Goal: Information Seeking & Learning: Learn about a topic

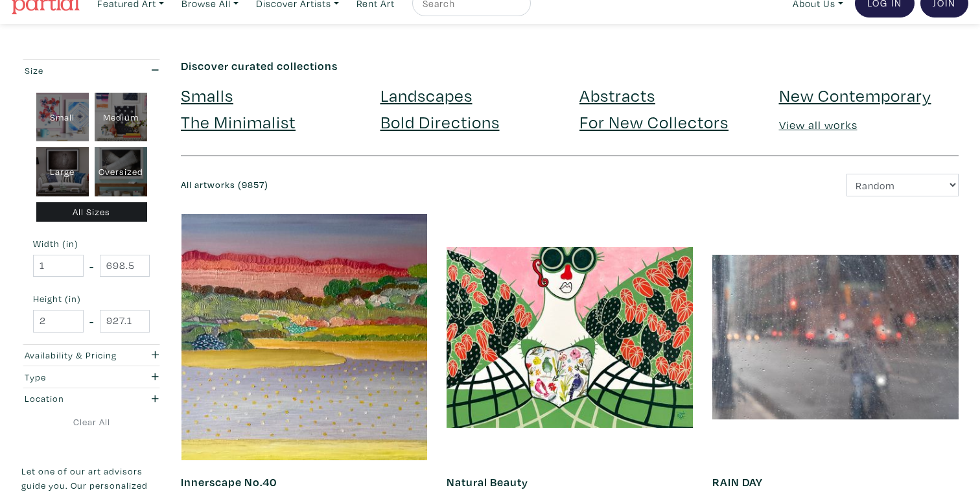
scroll to position [19, 0]
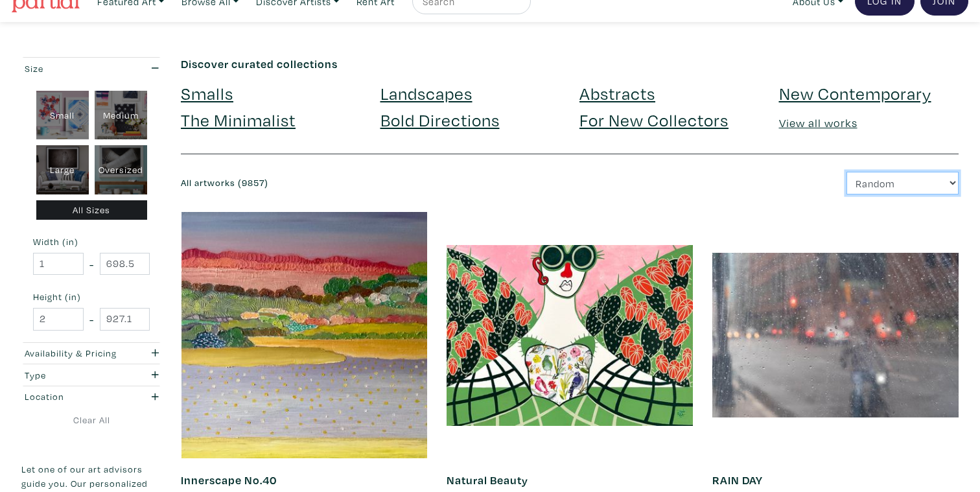
click at [924, 176] on select "Newest Random Price: Low to High Price: High to Low" at bounding box center [903, 183] width 112 height 23
select select "id"
click option "Newest" at bounding box center [0, 0] width 0 height 0
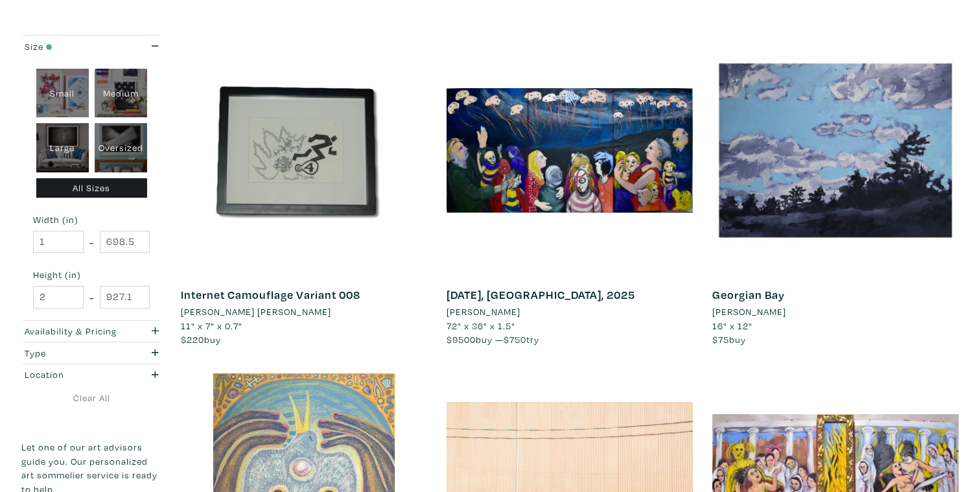
scroll to position [1939, 0]
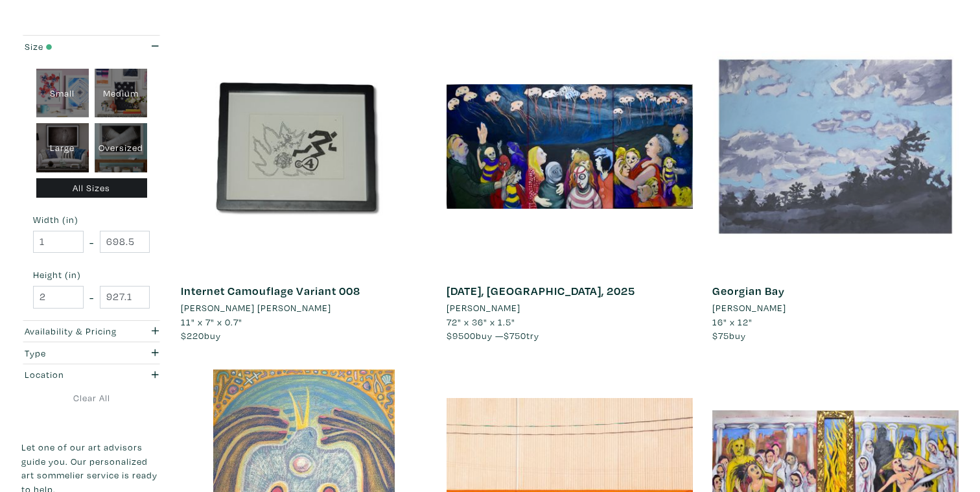
click at [871, 169] on div at bounding box center [836, 146] width 246 height 246
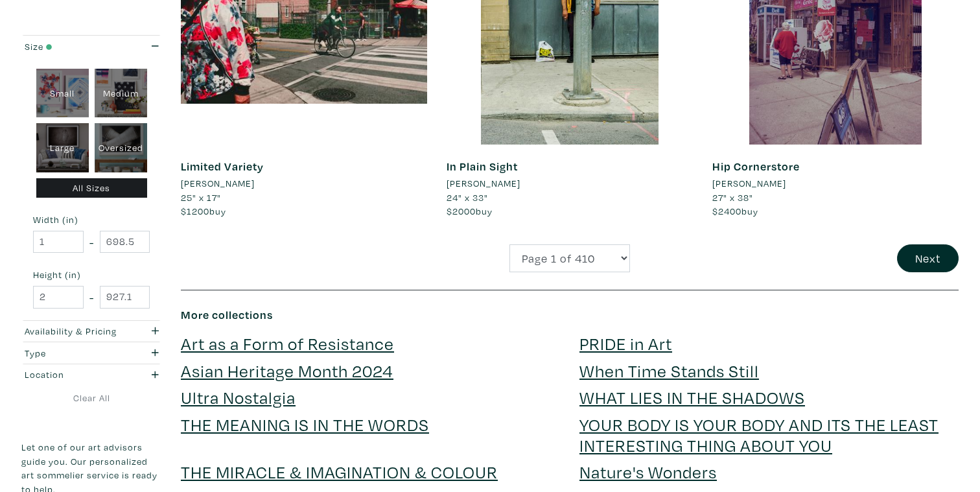
scroll to position [2778, 0]
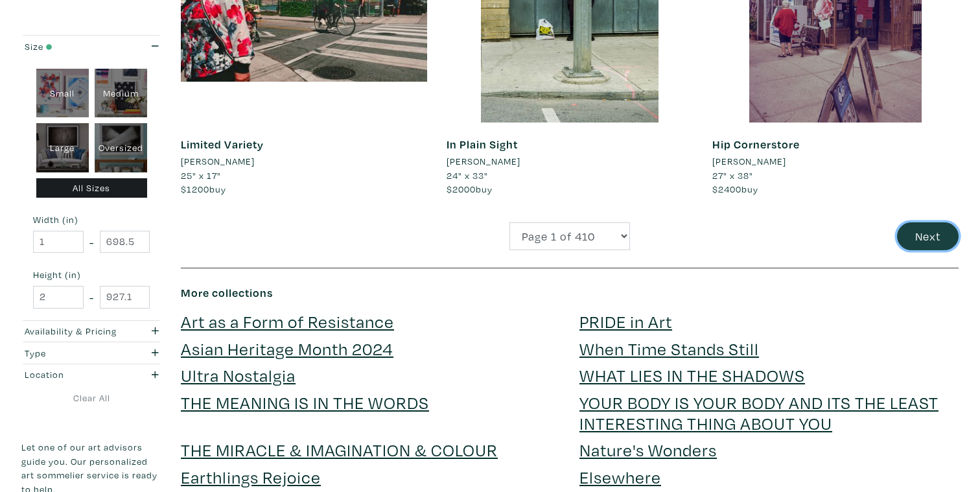
click at [942, 247] on button "Next" at bounding box center [928, 236] width 62 height 28
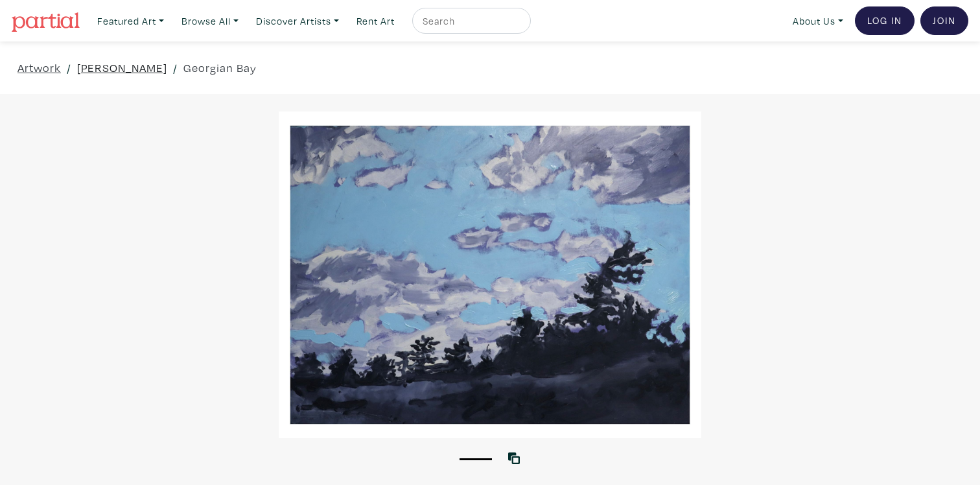
click at [119, 73] on link "Alyssa Wallace" at bounding box center [122, 68] width 90 height 18
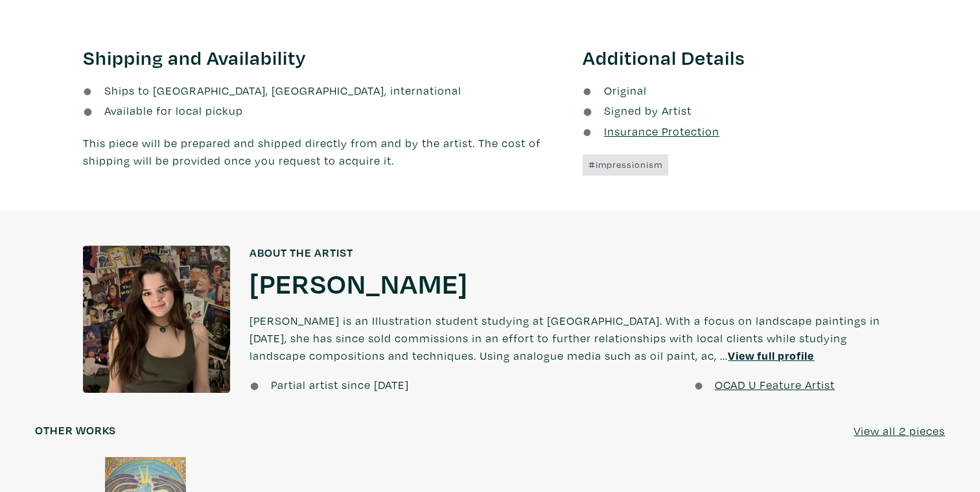
scroll to position [835, 0]
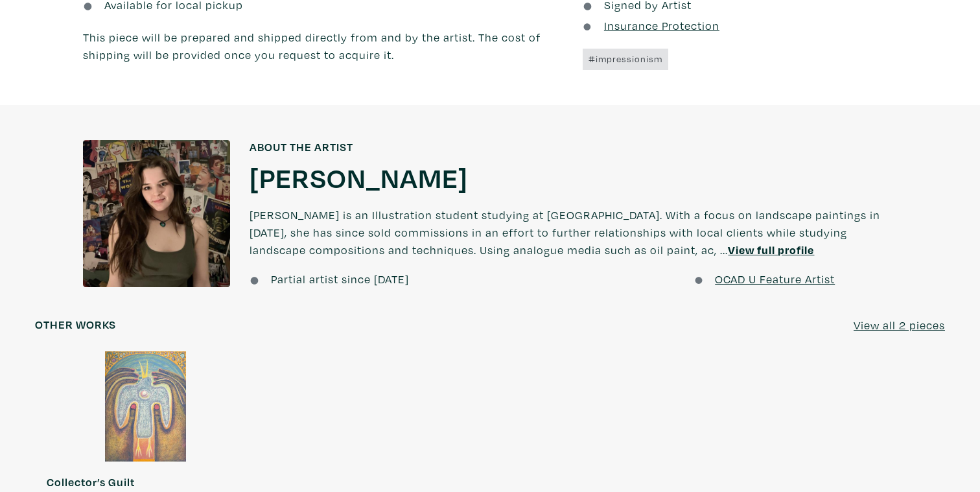
click at [140, 212] on div at bounding box center [156, 213] width 147 height 147
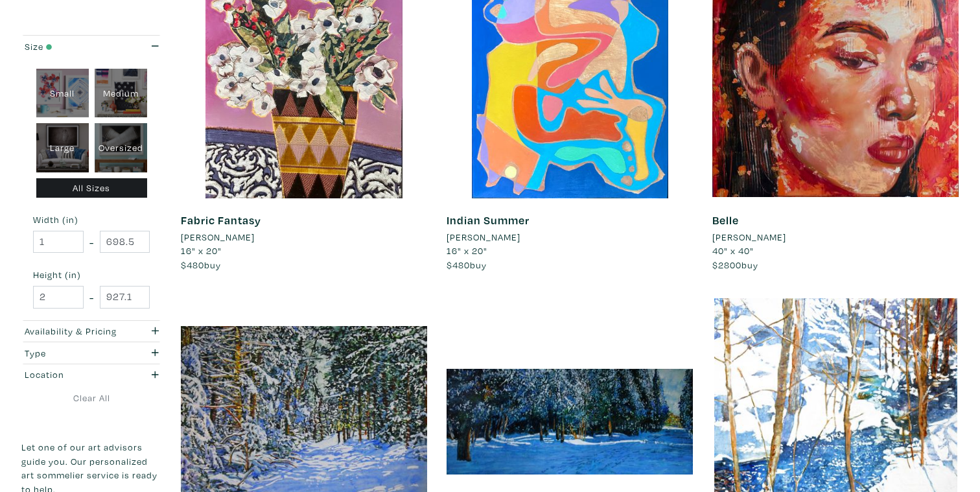
scroll to position [2372, 0]
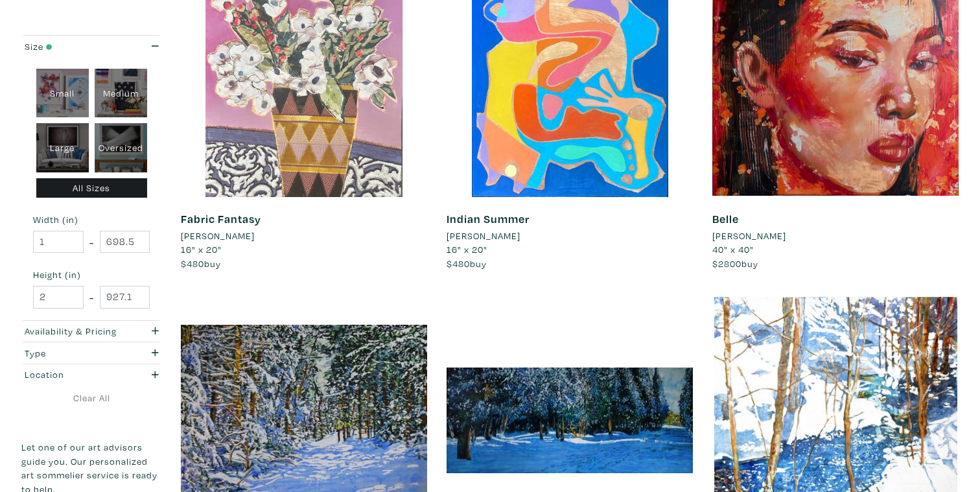
click at [296, 120] on div at bounding box center [304, 74] width 246 height 246
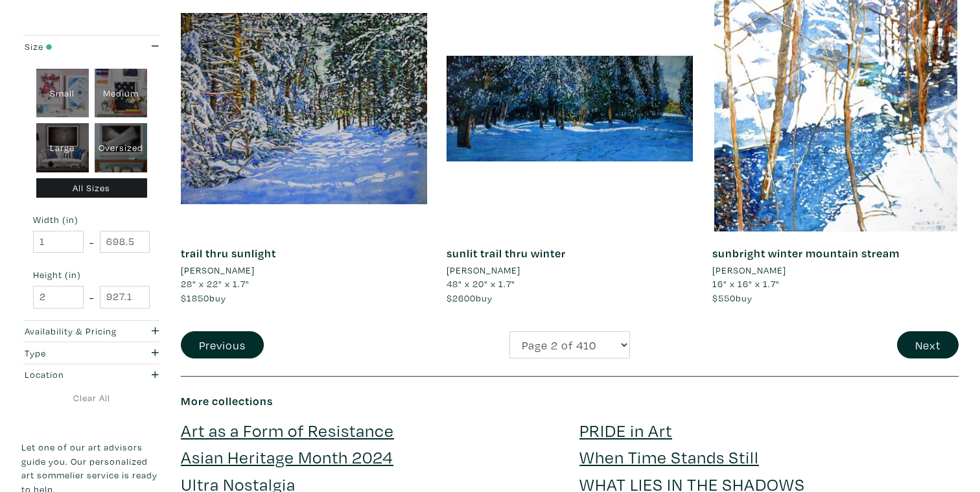
scroll to position [2623, 0]
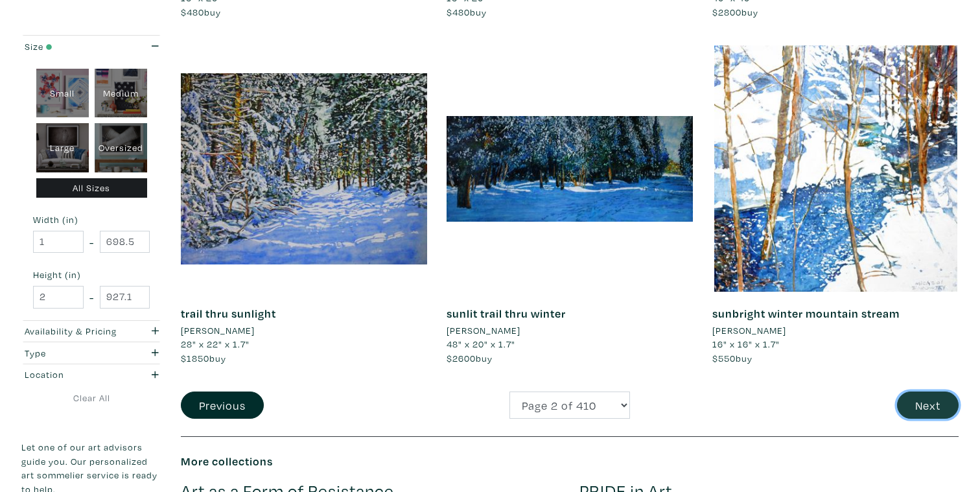
click at [926, 412] on button "Next" at bounding box center [928, 406] width 62 height 28
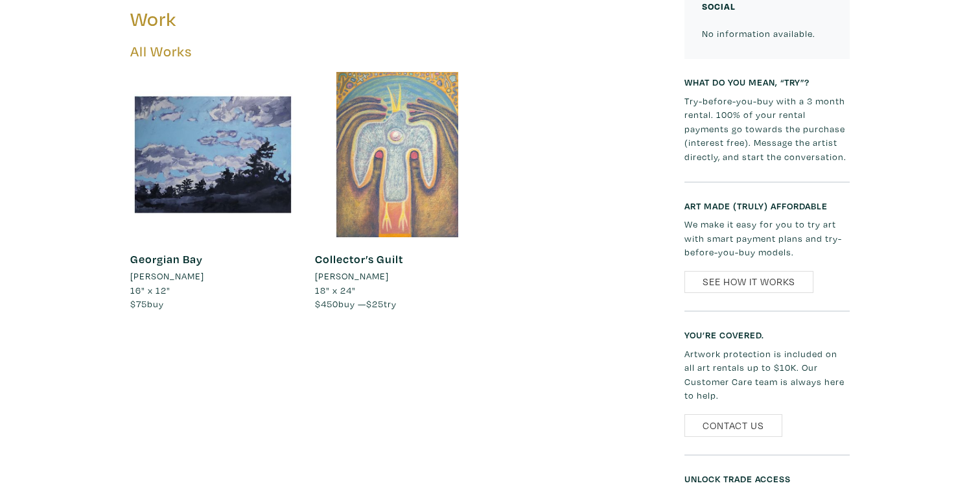
scroll to position [487, 0]
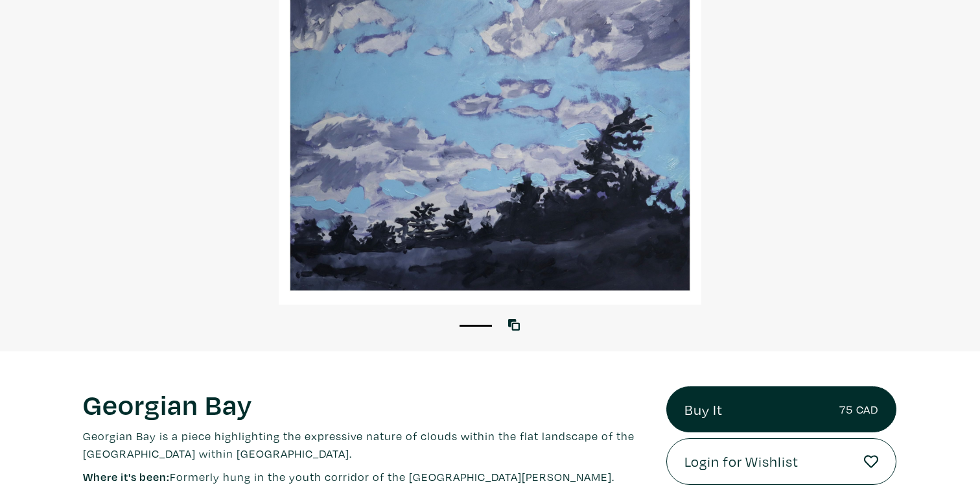
scroll to position [122, 0]
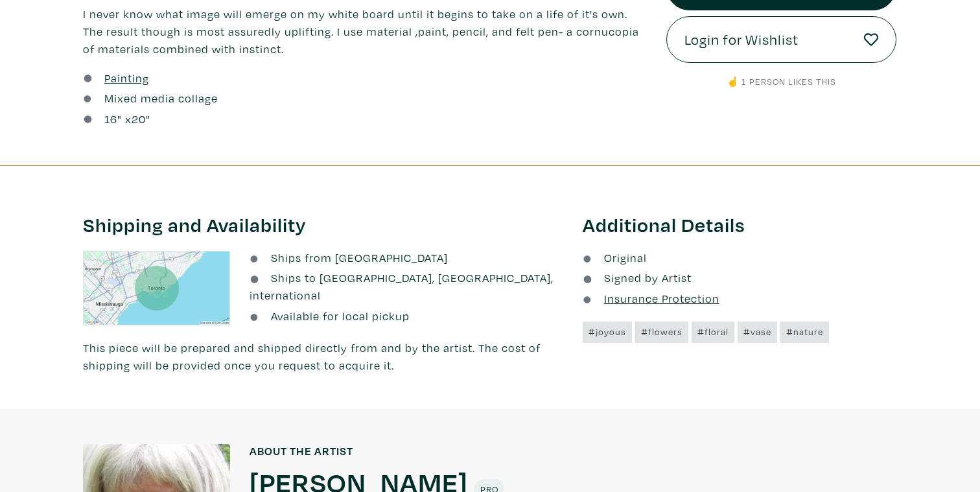
scroll to position [778, 0]
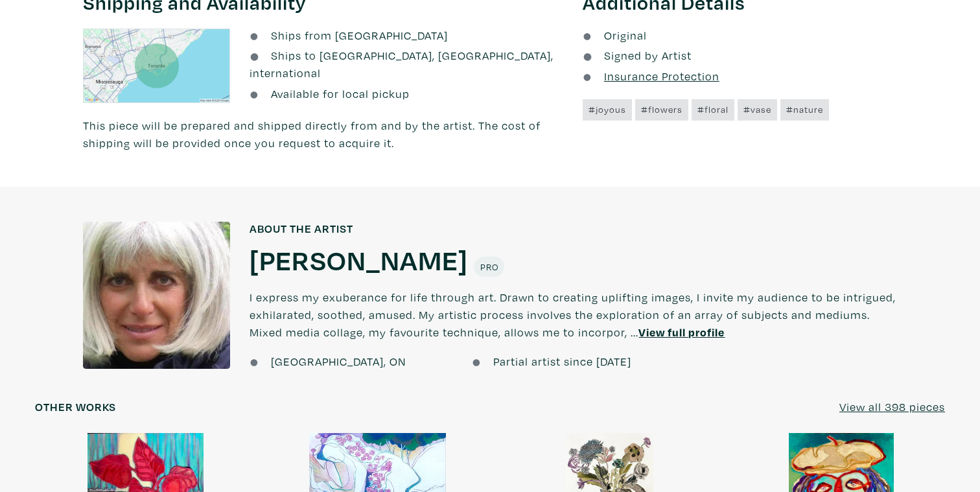
click at [160, 280] on div at bounding box center [156, 295] width 147 height 147
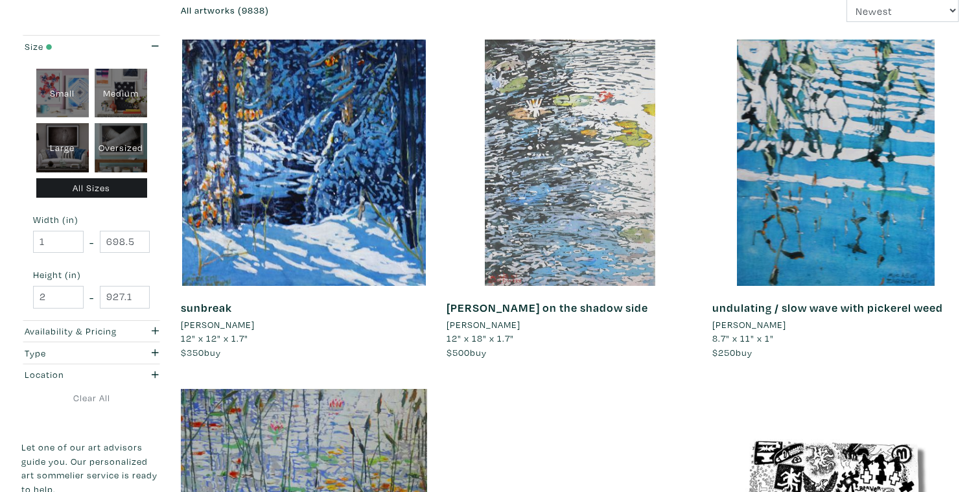
scroll to position [215, 0]
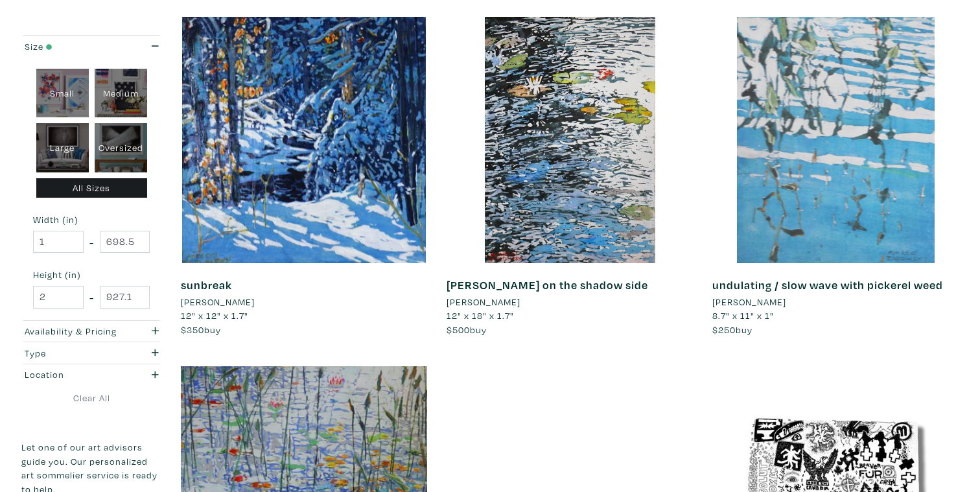
click at [781, 224] on div at bounding box center [836, 140] width 246 height 246
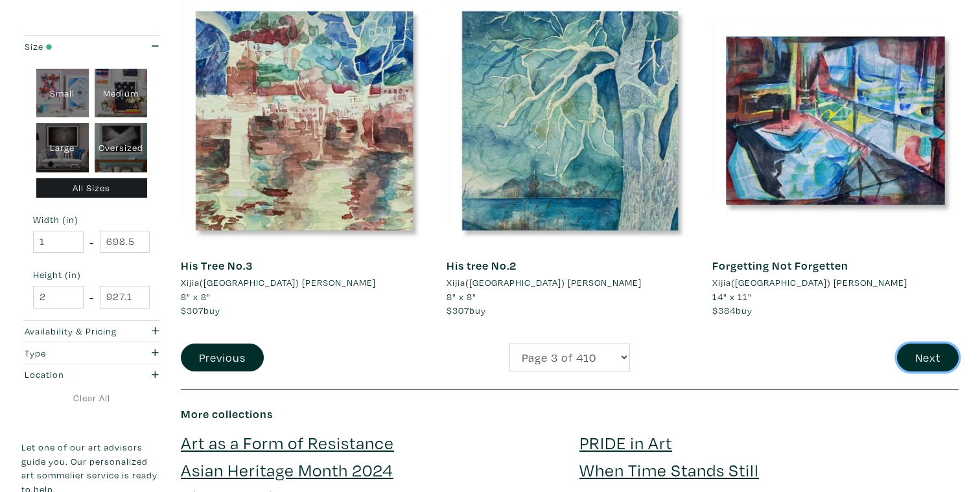
scroll to position [2656, 0]
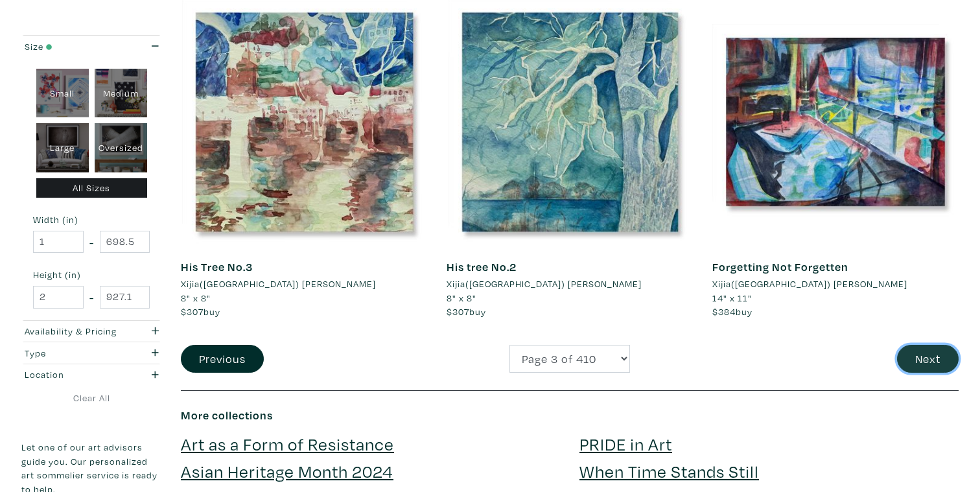
click at [936, 362] on button "Next" at bounding box center [928, 359] width 62 height 28
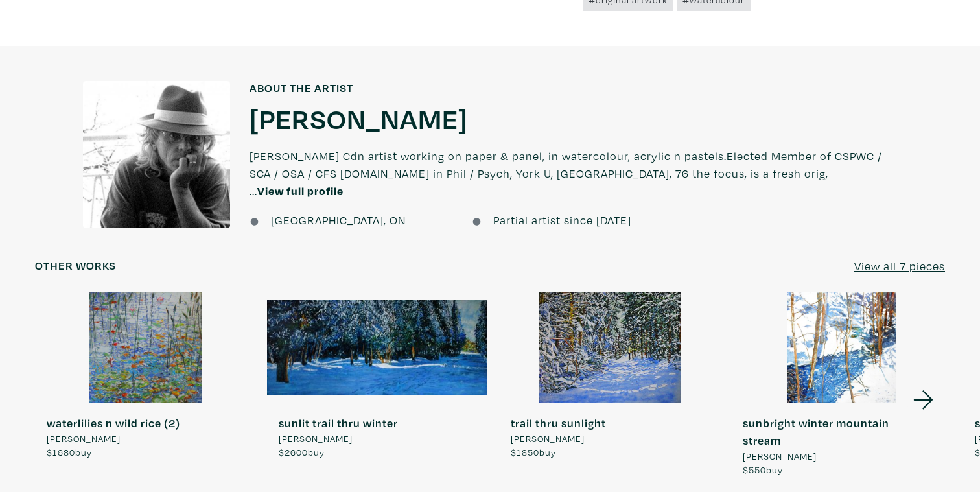
scroll to position [1237, 0]
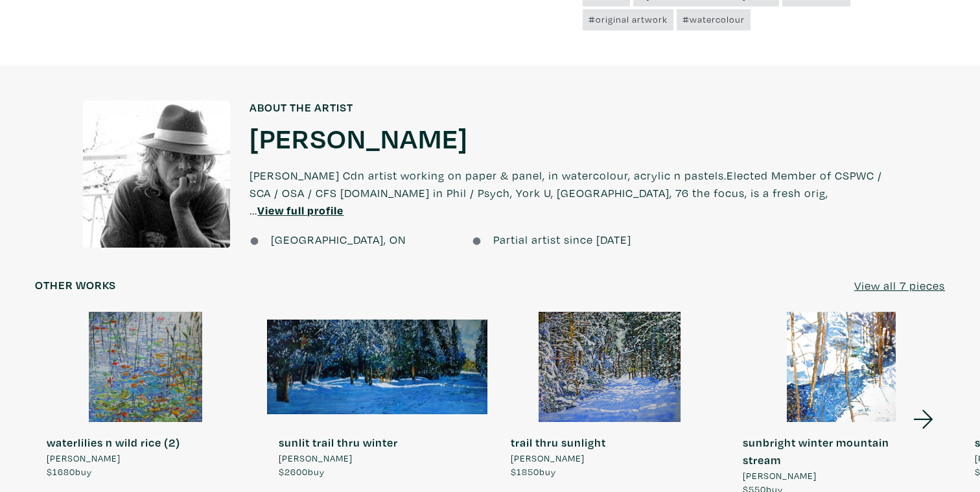
click at [195, 204] on div at bounding box center [156, 174] width 147 height 147
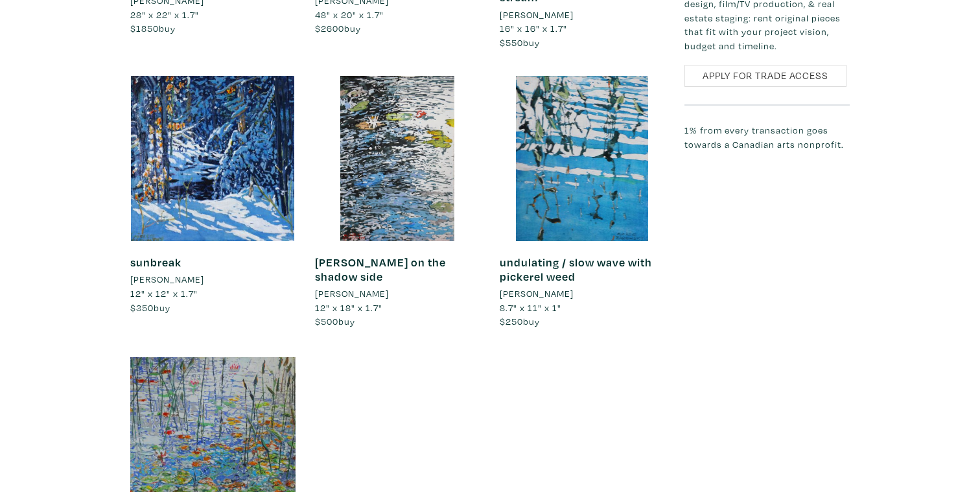
scroll to position [1074, 0]
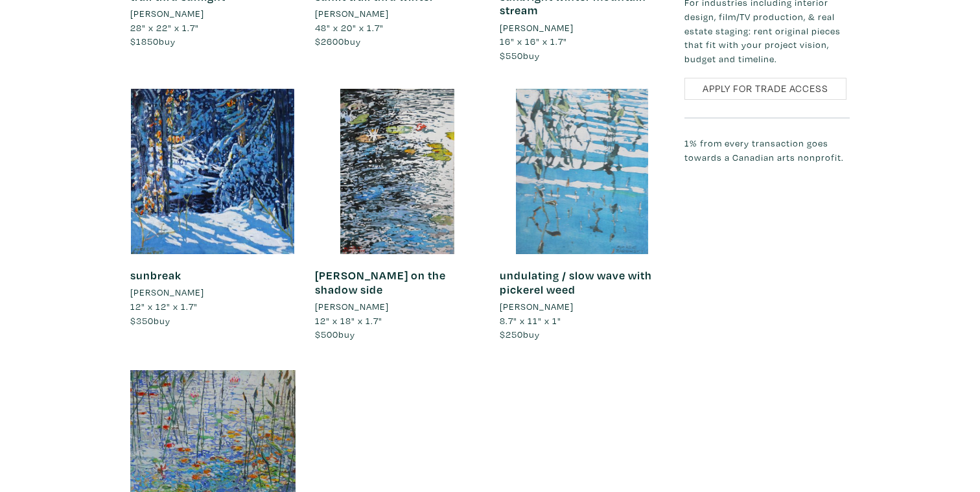
click at [594, 174] on div at bounding box center [582, 171] width 165 height 165
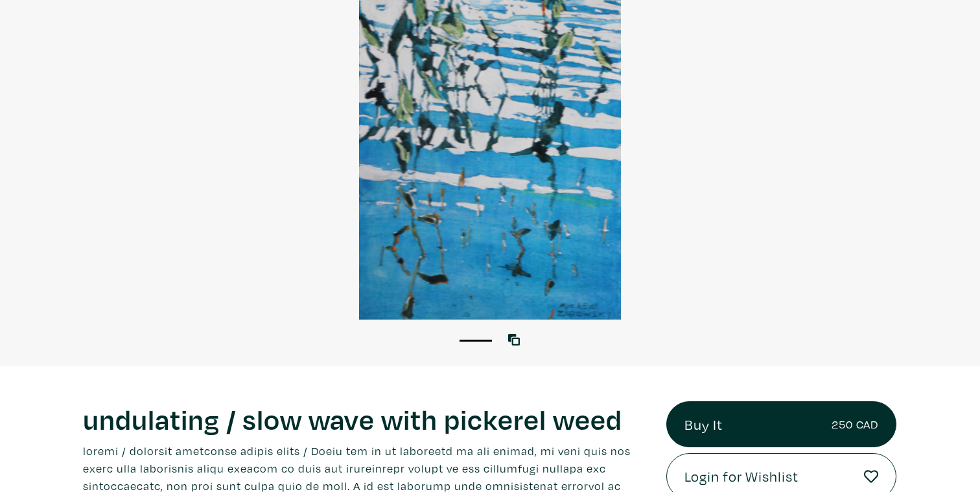
scroll to position [130, 0]
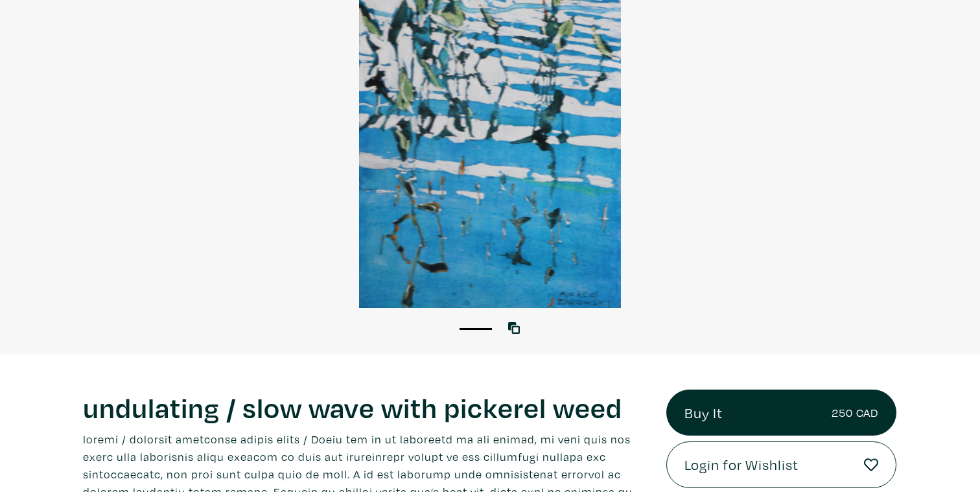
click at [536, 146] on div at bounding box center [490, 144] width 980 height 326
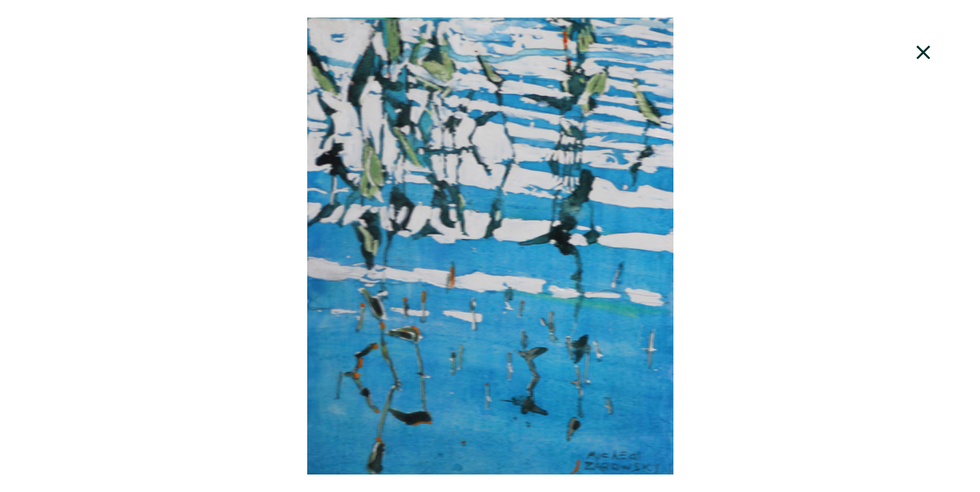
click at [536, 146] on div at bounding box center [490, 246] width 980 height 457
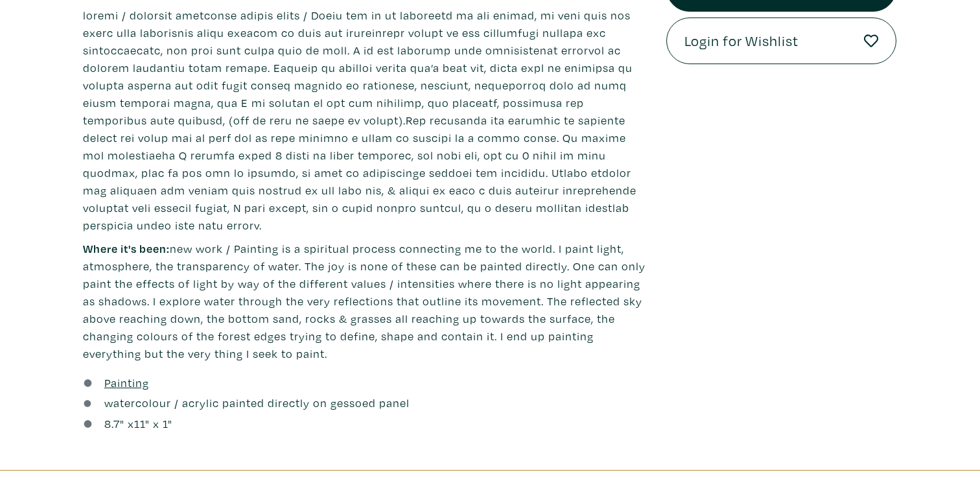
scroll to position [580, 0]
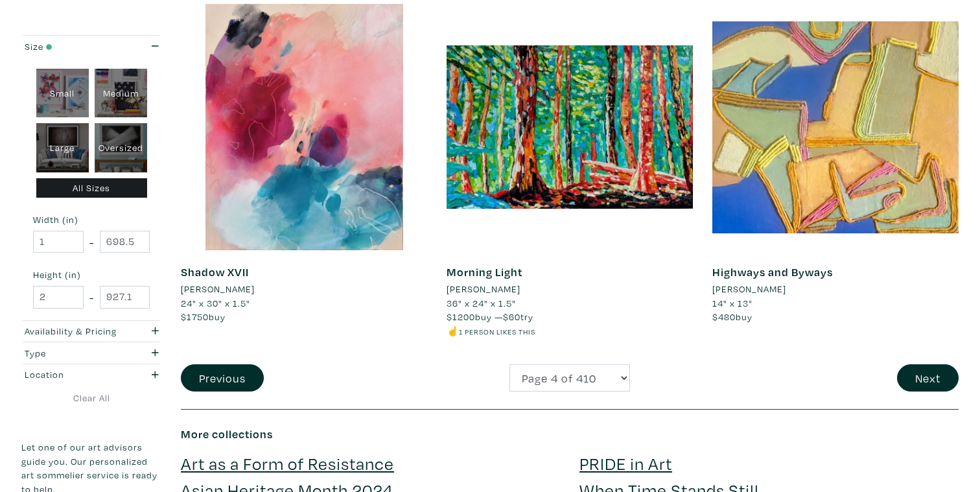
scroll to position [2694, 0]
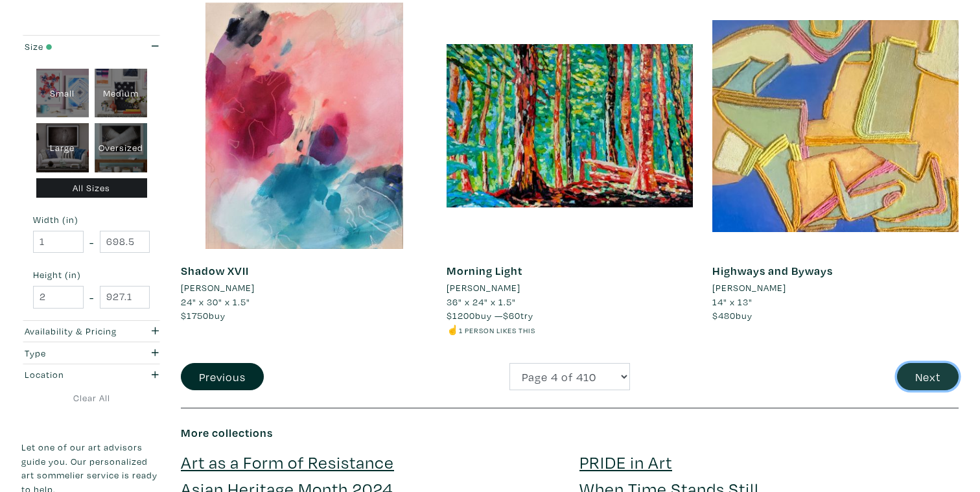
click at [936, 374] on button "Next" at bounding box center [928, 377] width 62 height 28
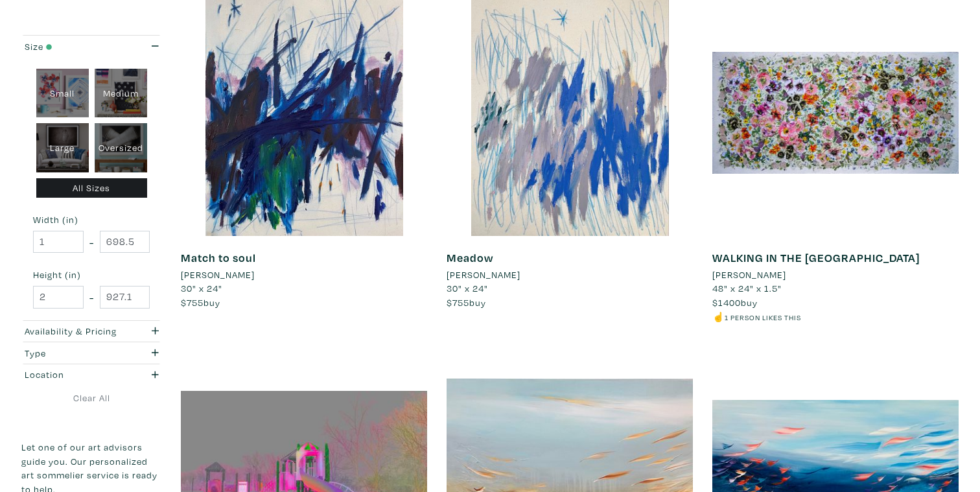
scroll to position [961, 0]
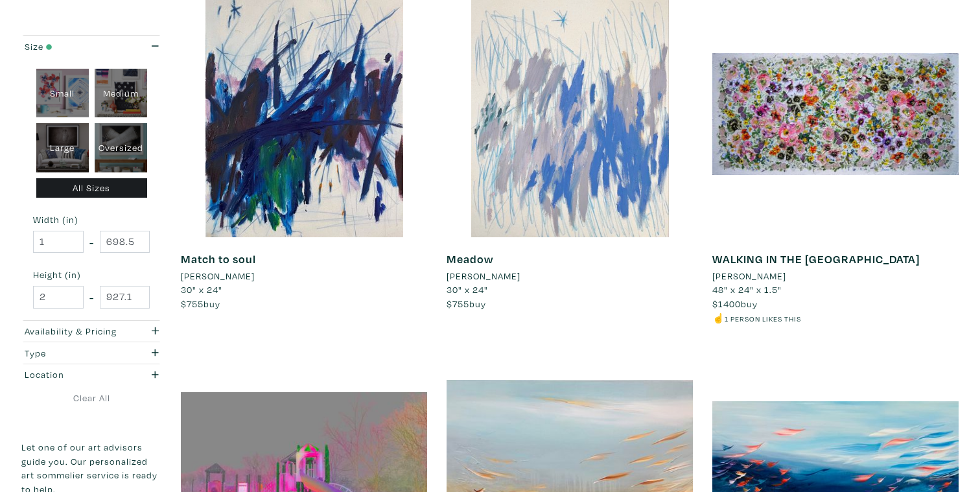
click at [561, 141] on div at bounding box center [570, 114] width 246 height 246
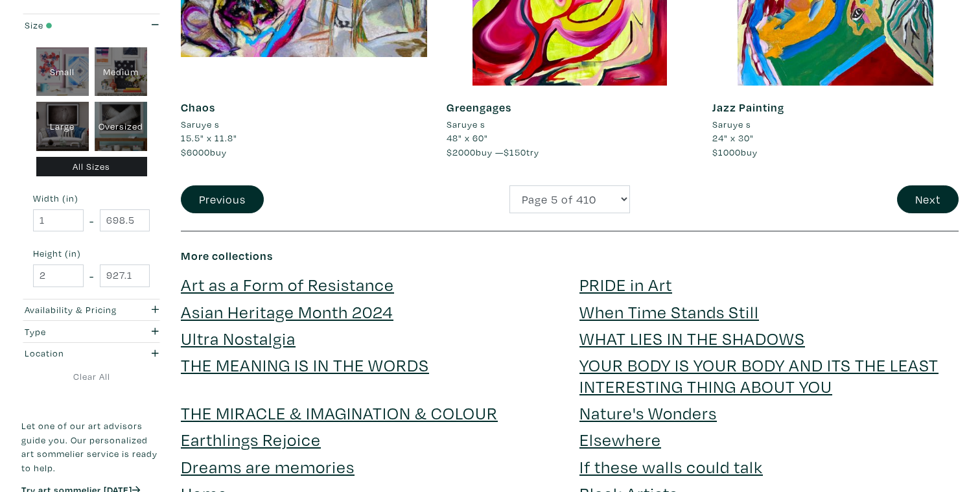
scroll to position [2951, 0]
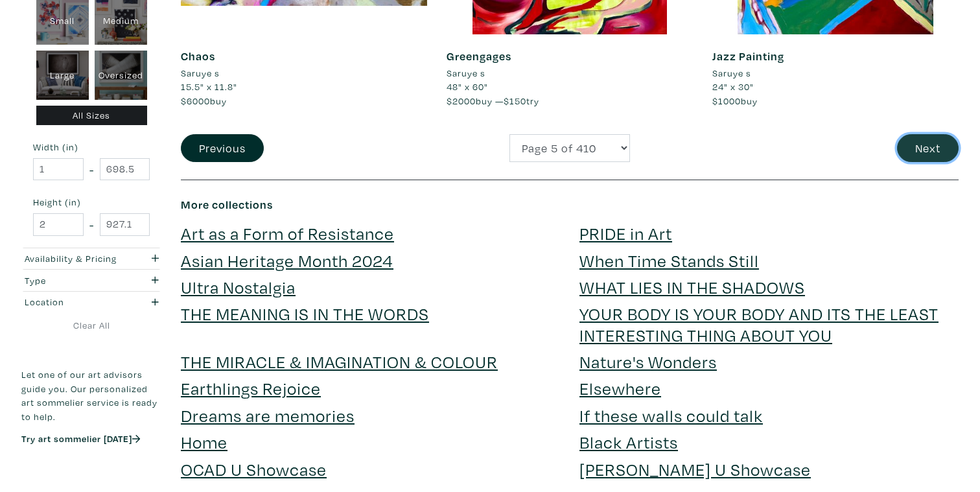
click at [940, 152] on button "Next" at bounding box center [928, 148] width 62 height 28
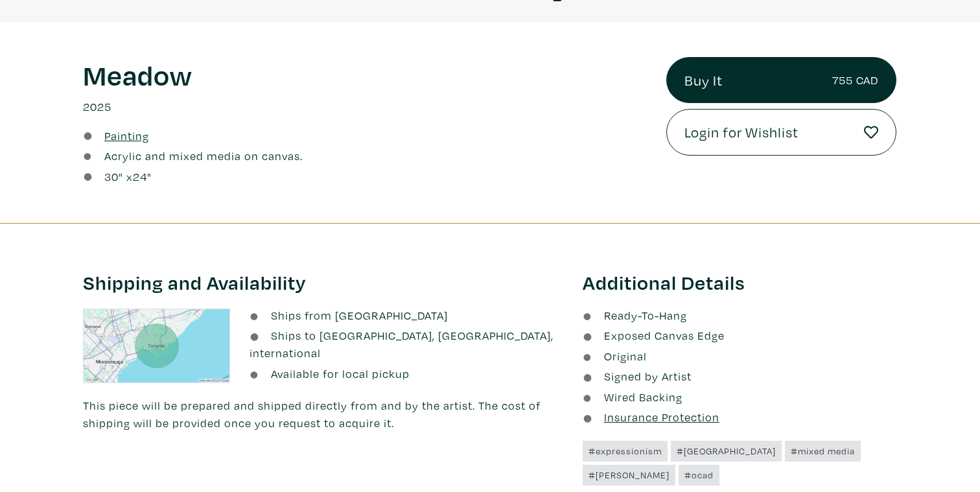
scroll to position [450, 0]
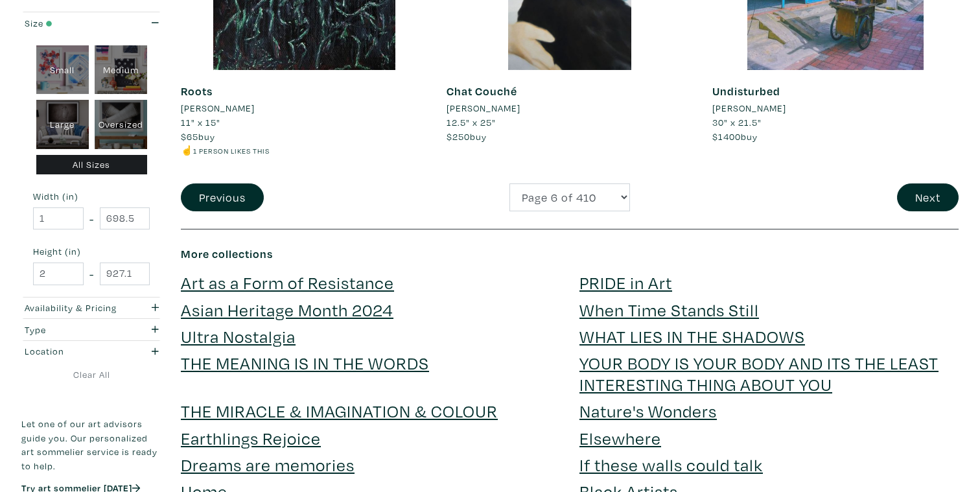
scroll to position [2759, 0]
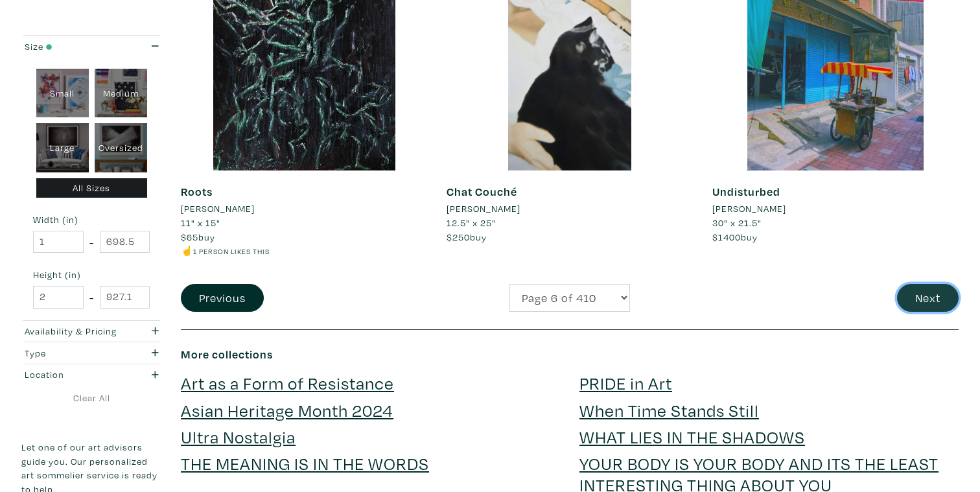
click at [919, 294] on button "Next" at bounding box center [928, 298] width 62 height 28
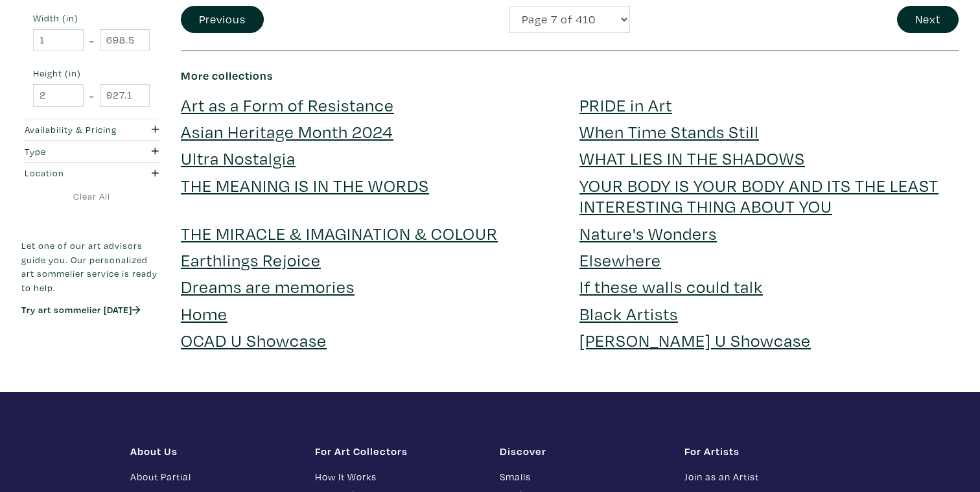
scroll to position [3034, 0]
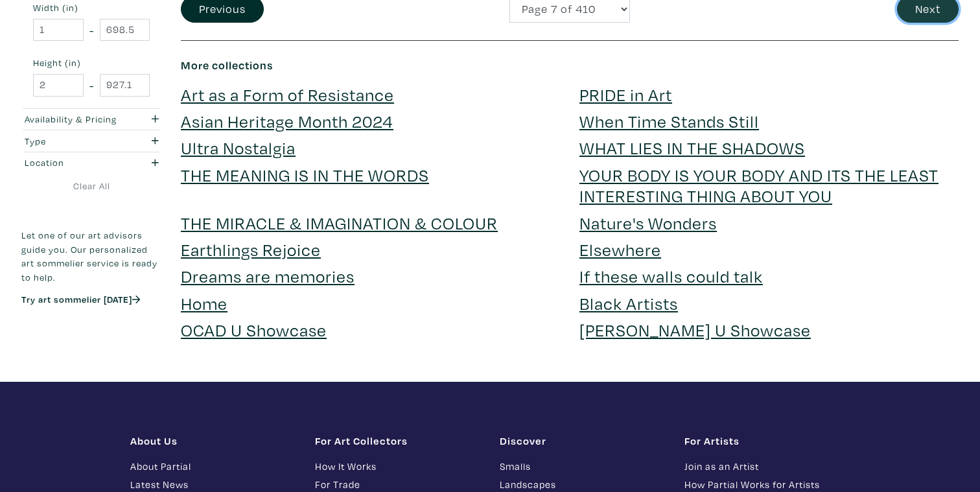
click at [924, 14] on button "Next" at bounding box center [928, 9] width 62 height 28
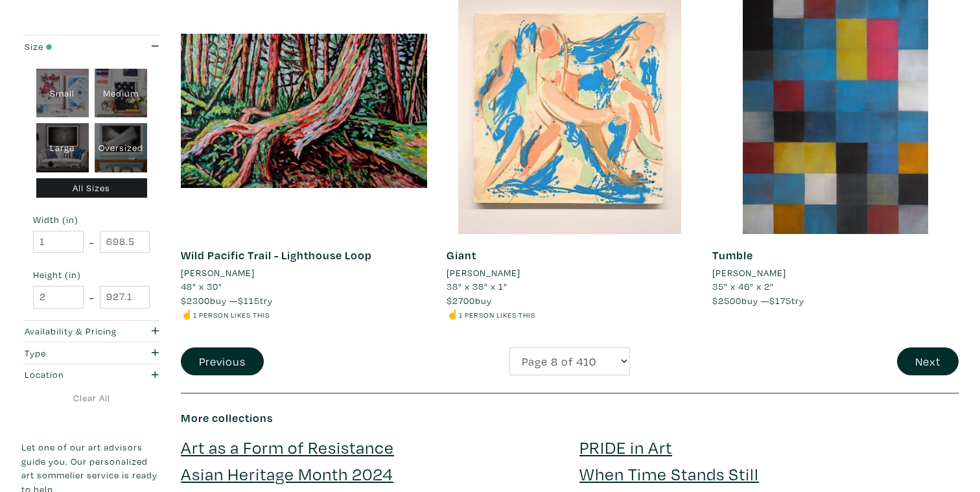
scroll to position [2725, 0]
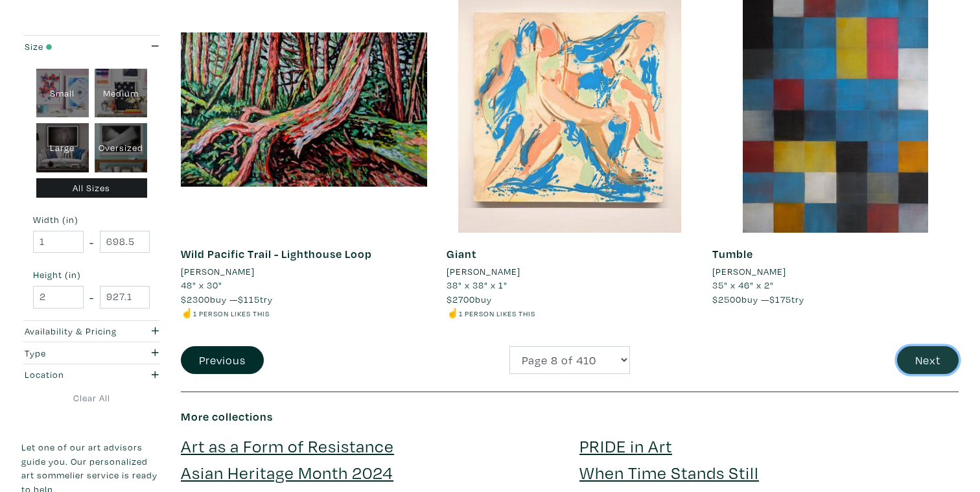
click at [930, 349] on button "Next" at bounding box center [928, 360] width 62 height 28
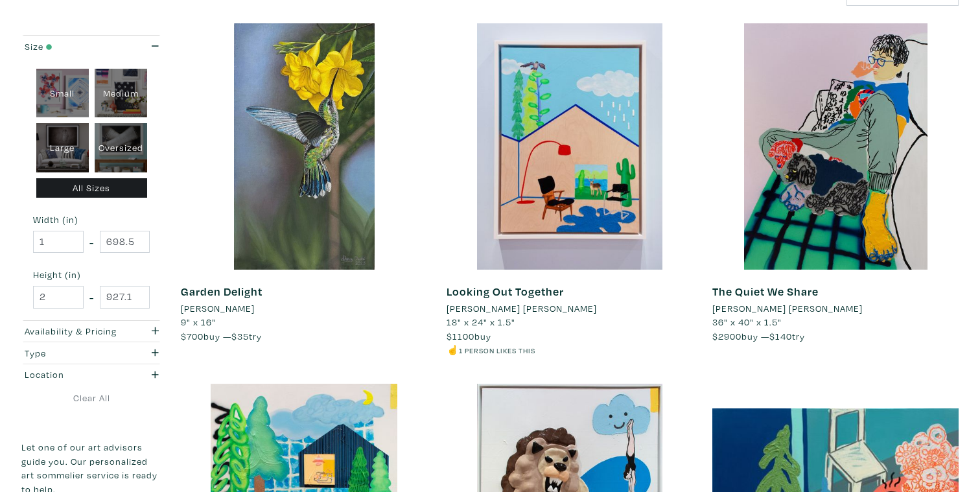
scroll to position [209, 0]
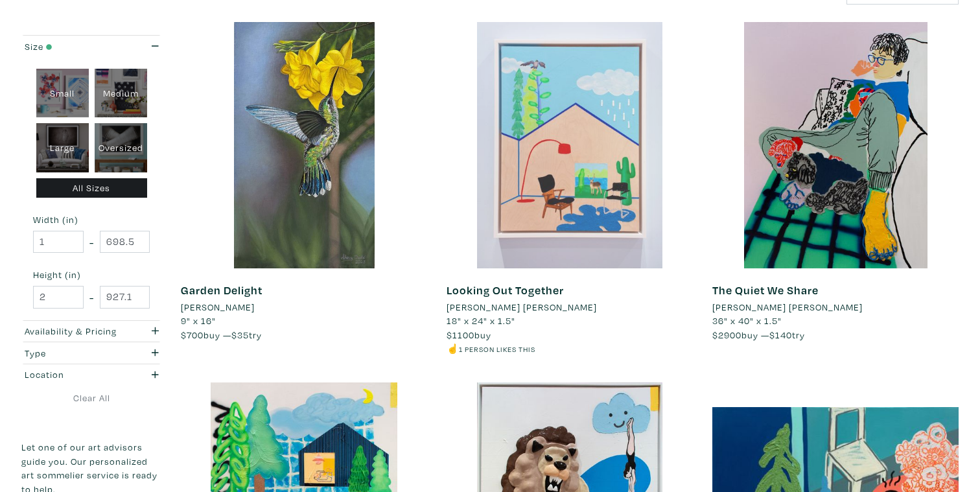
click at [596, 171] on div at bounding box center [570, 145] width 246 height 246
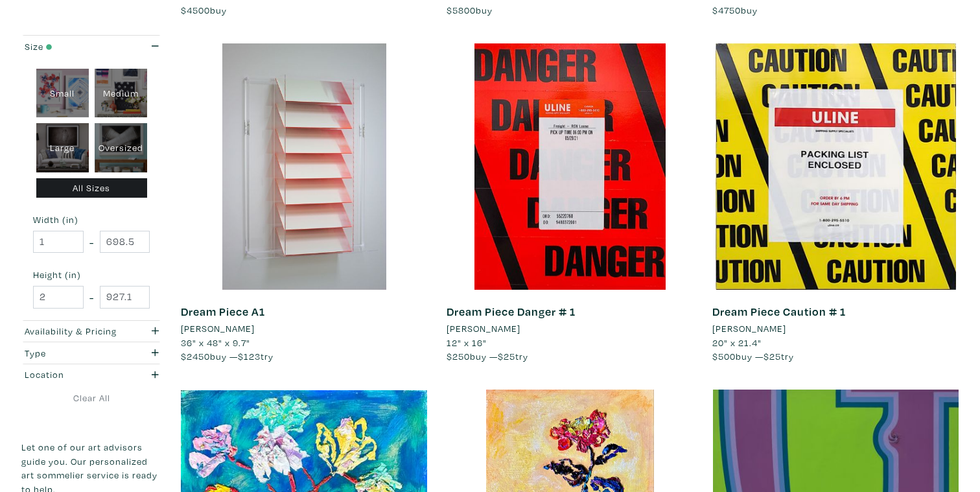
scroll to position [2314, 0]
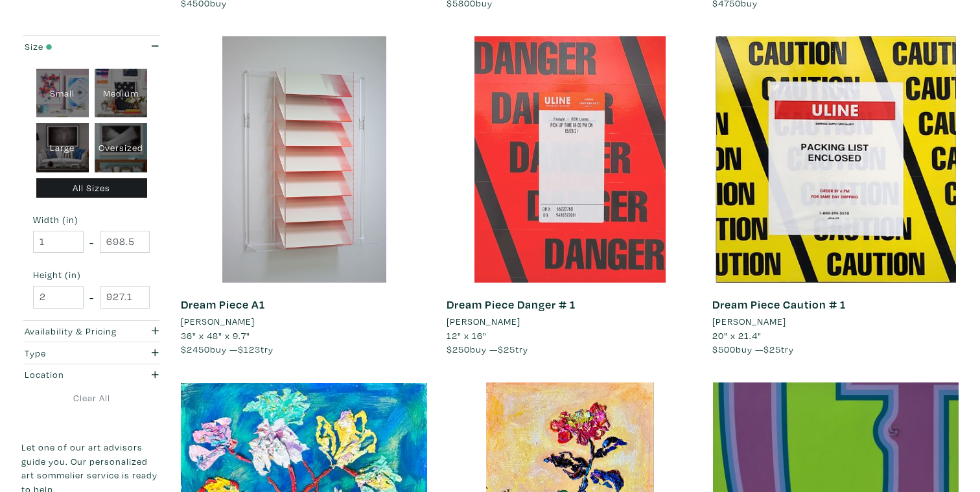
click at [606, 239] on div at bounding box center [570, 159] width 246 height 246
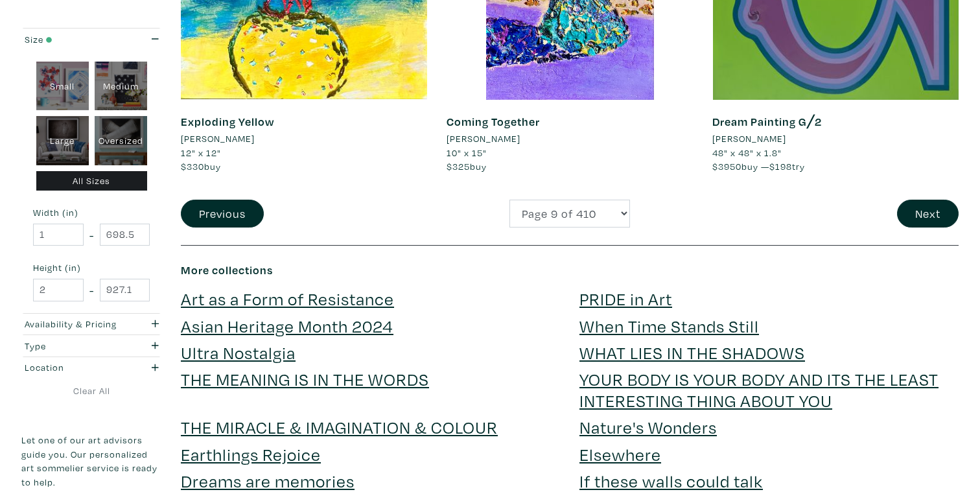
scroll to position [2849, 0]
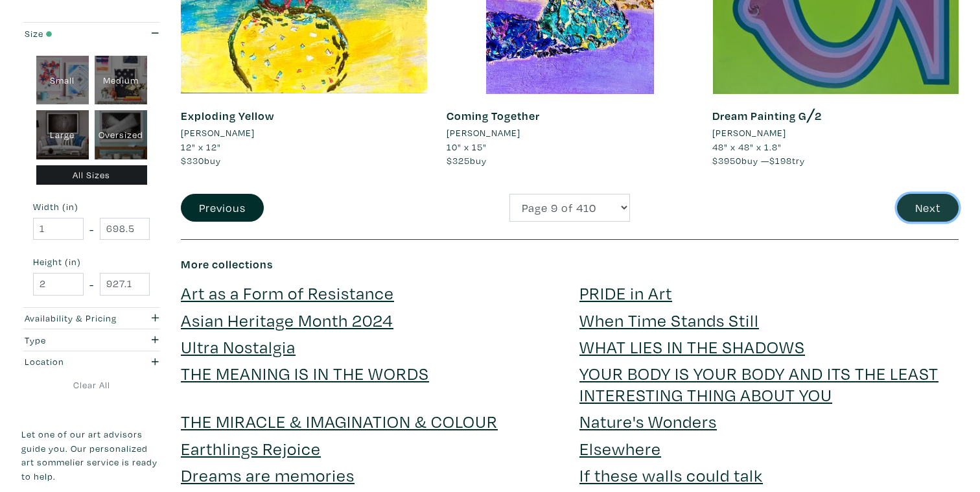
click at [916, 209] on button "Next" at bounding box center [928, 208] width 62 height 28
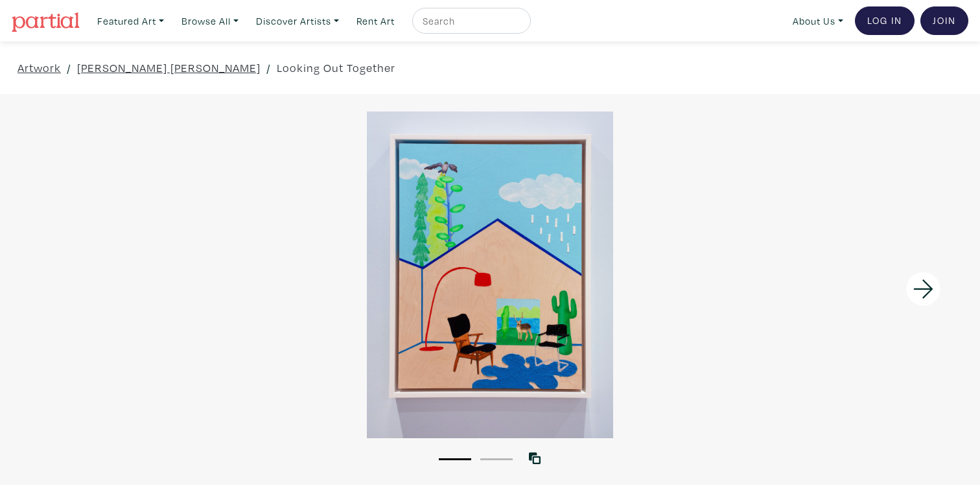
scroll to position [7, 0]
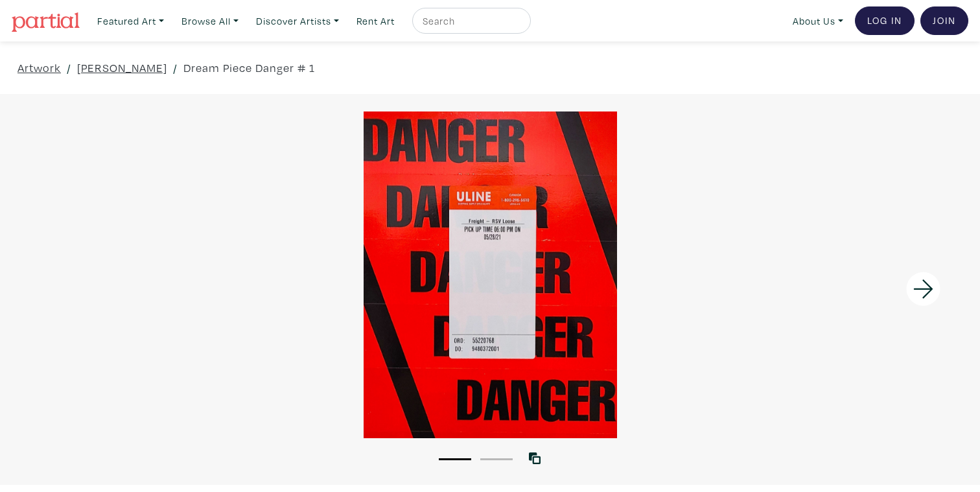
click at [497, 230] on div at bounding box center [490, 275] width 980 height 326
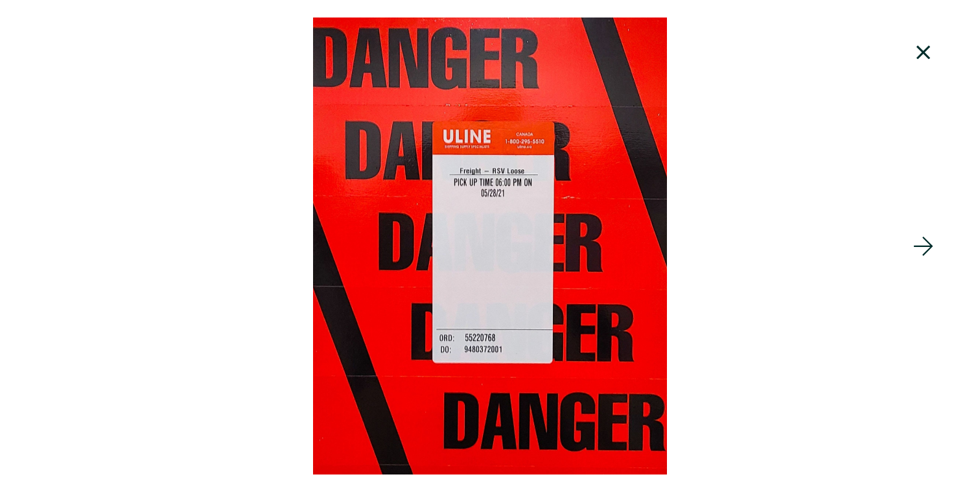
click at [910, 247] on icon at bounding box center [924, 246] width 44 height 35
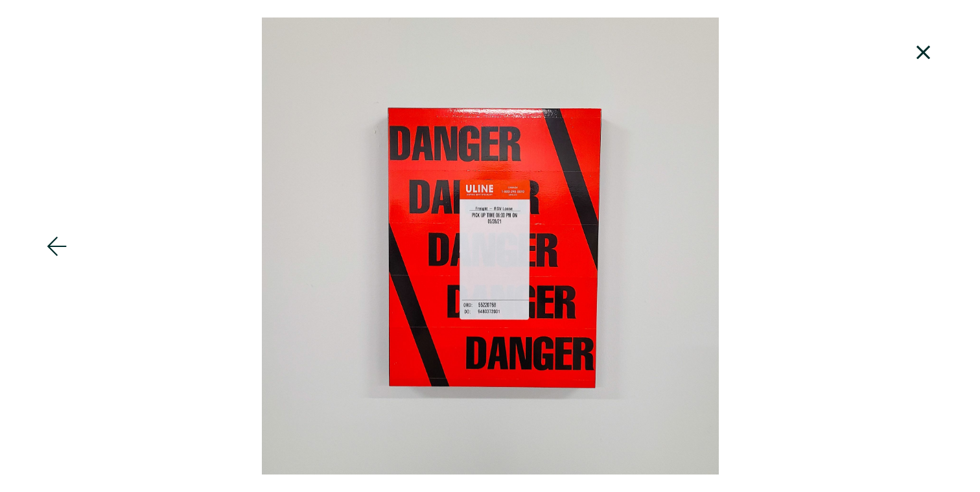
click at [517, 211] on div at bounding box center [490, 246] width 980 height 457
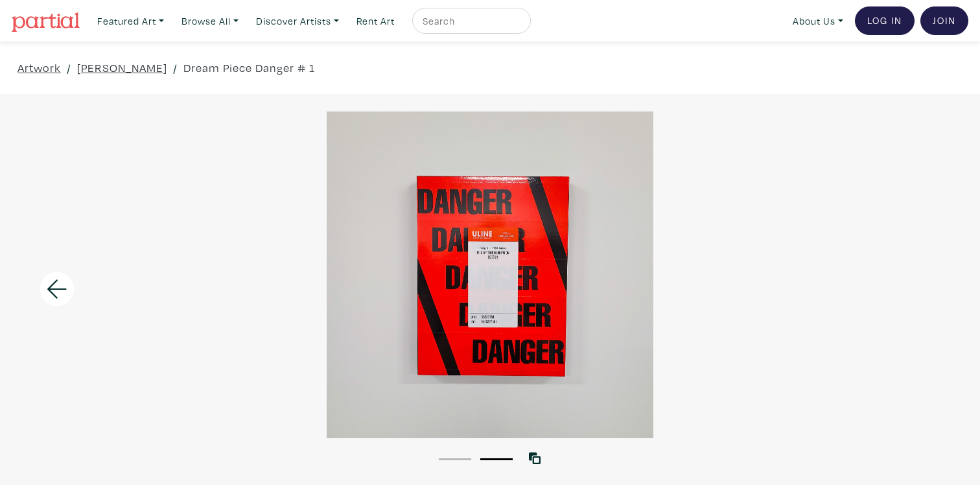
click at [517, 211] on div at bounding box center [490, 275] width 980 height 326
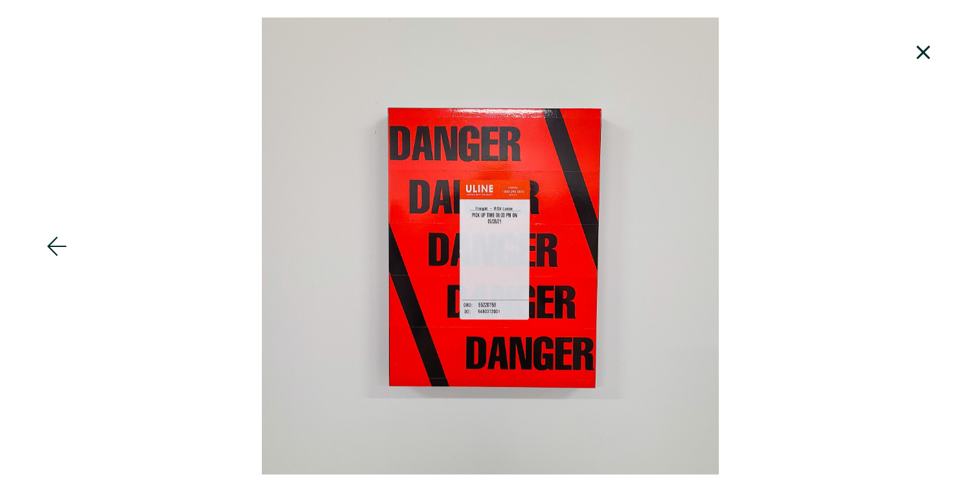
click at [54, 246] on icon at bounding box center [56, 246] width 19 height 19
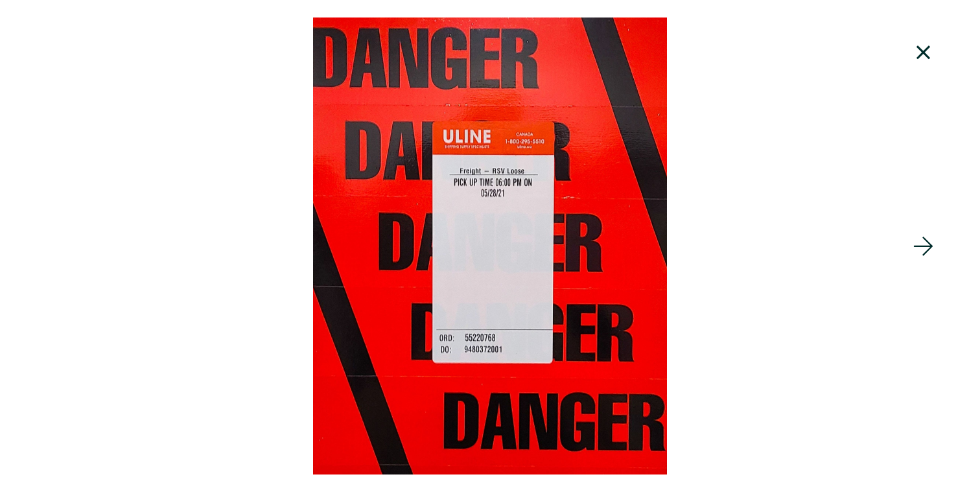
click at [466, 210] on div at bounding box center [490, 246] width 980 height 457
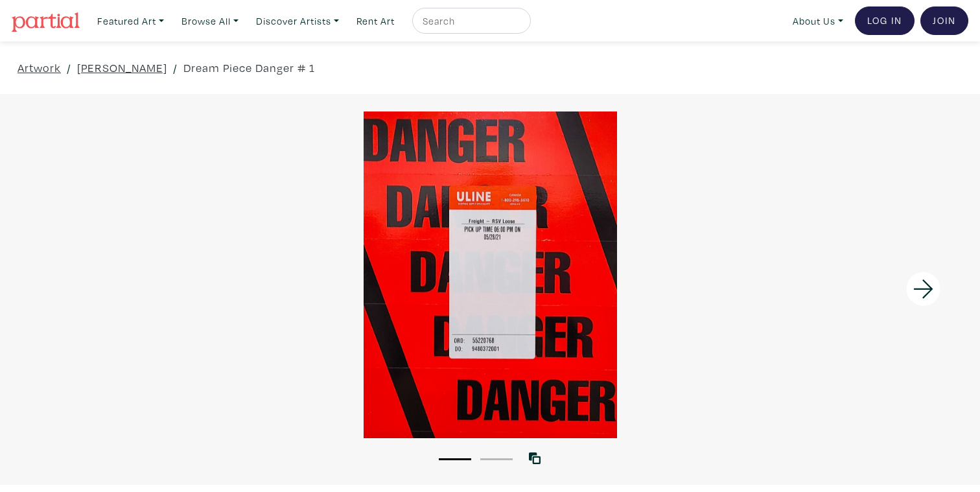
click at [466, 210] on div at bounding box center [490, 275] width 980 height 326
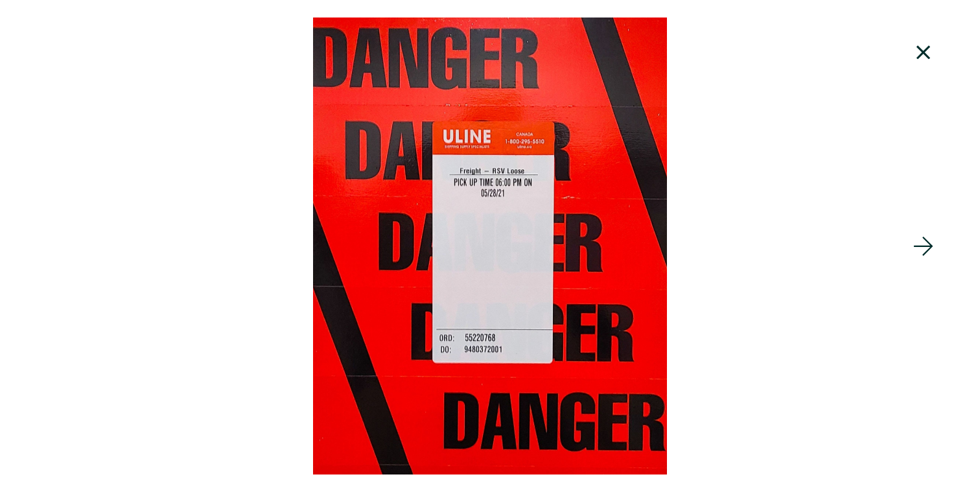
scroll to position [687, 0]
click at [920, 57] on icon at bounding box center [924, 52] width 14 height 14
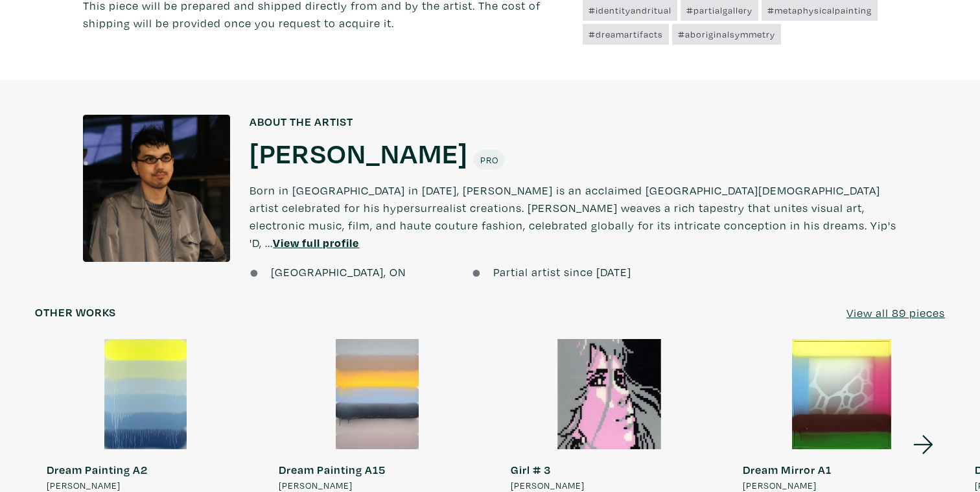
scroll to position [1059, 0]
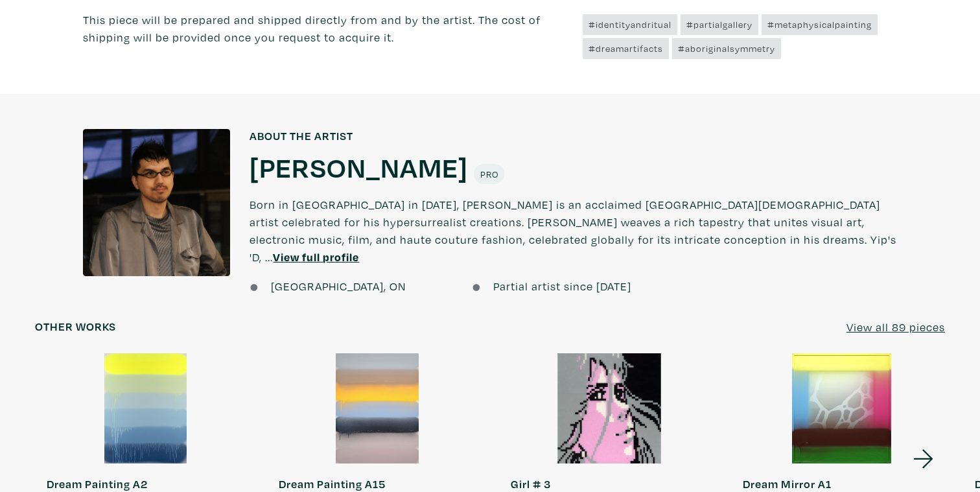
click at [173, 166] on div at bounding box center [156, 202] width 147 height 147
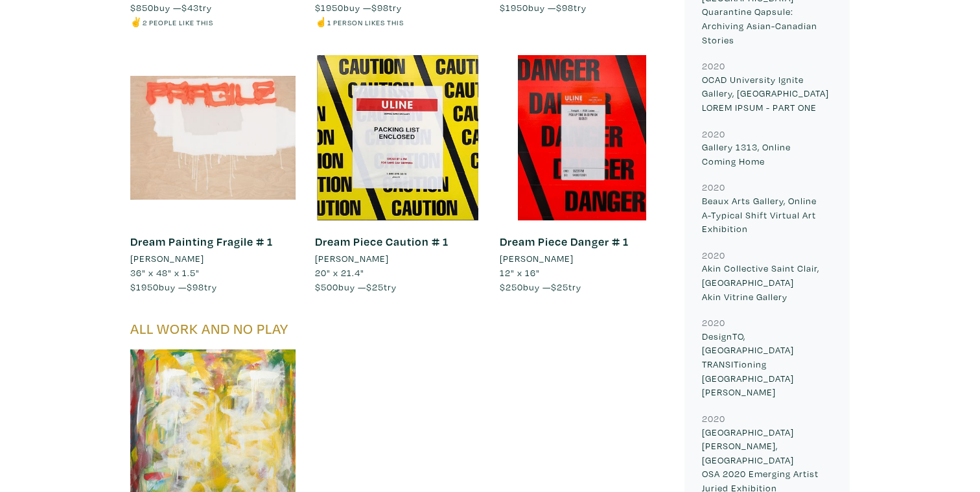
scroll to position [3041, 0]
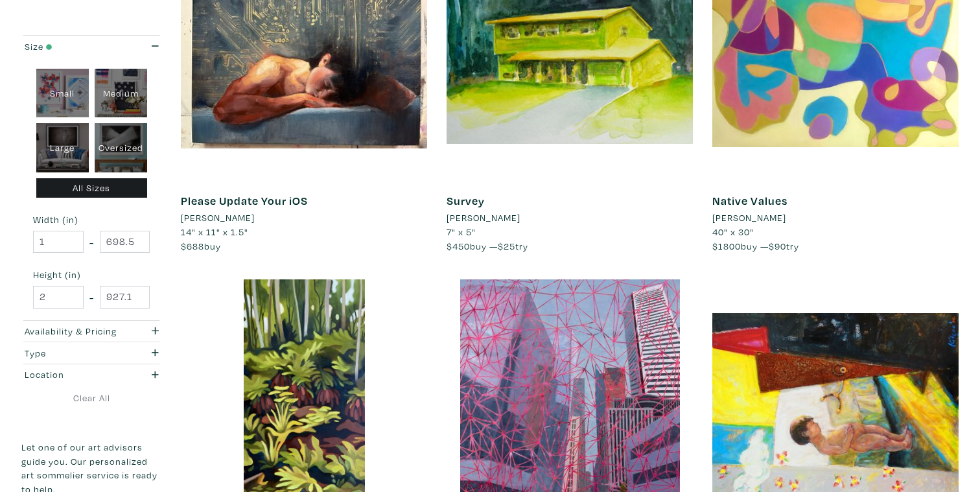
scroll to position [2425, 0]
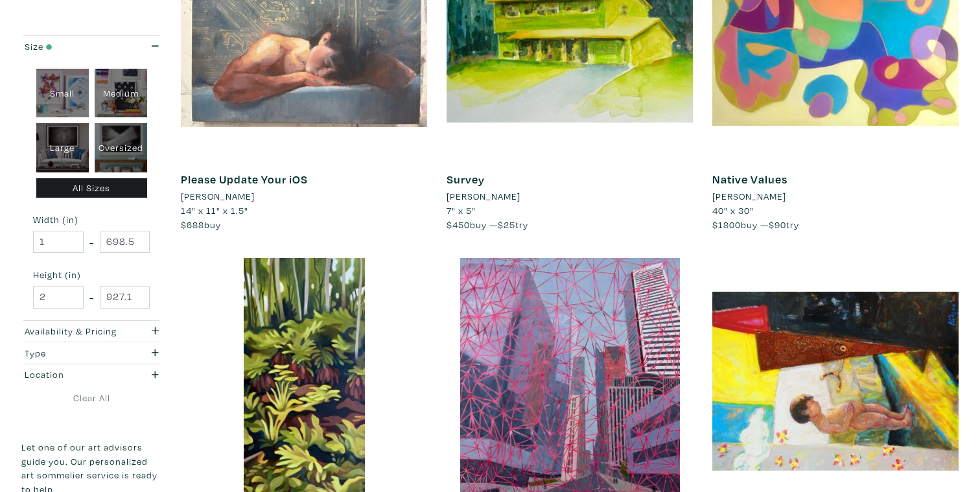
click at [373, 97] on div at bounding box center [304, 35] width 246 height 246
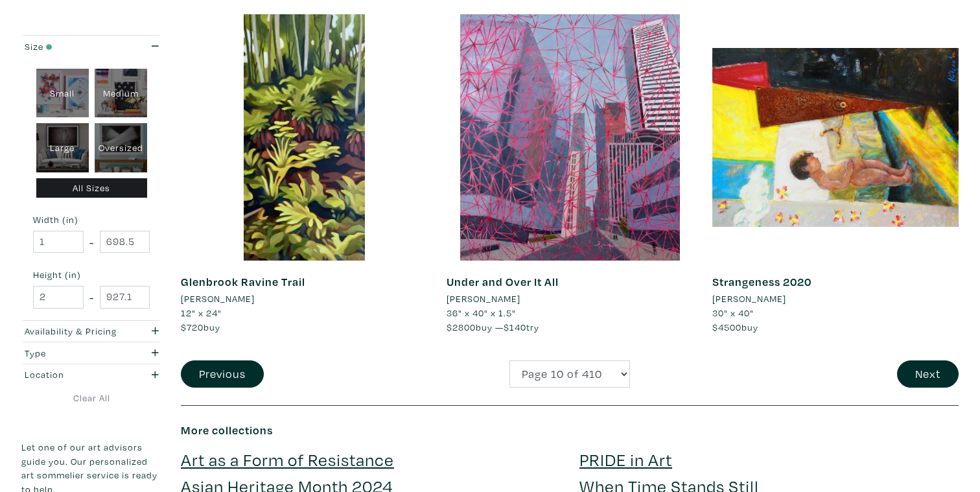
scroll to position [2686, 0]
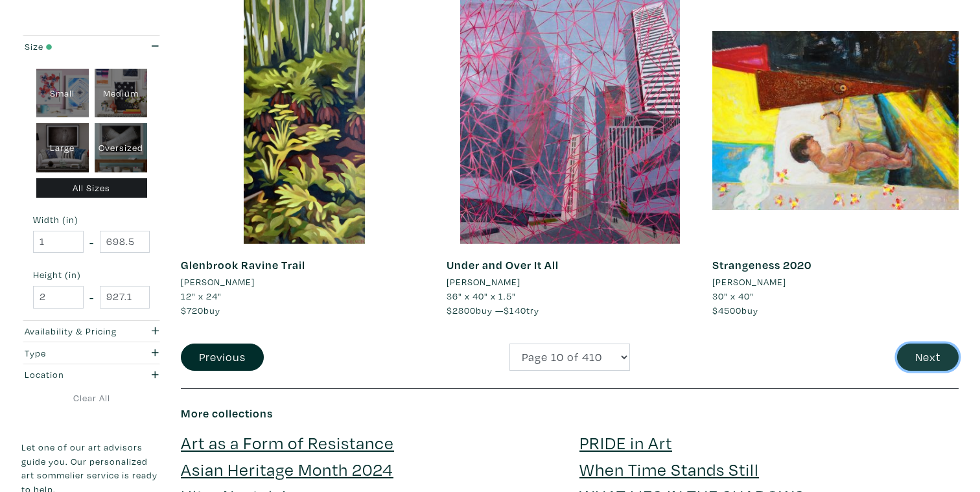
click at [923, 349] on button "Next" at bounding box center [928, 358] width 62 height 28
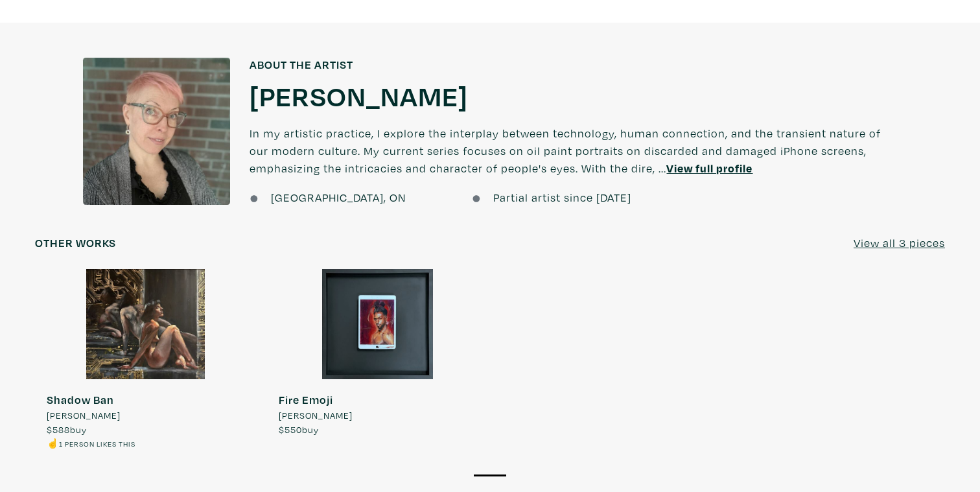
scroll to position [870, 0]
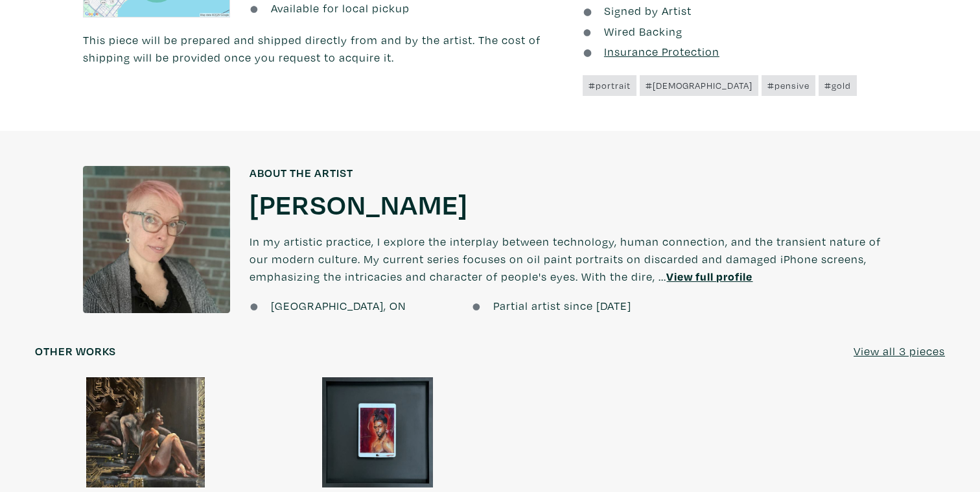
click at [202, 215] on div at bounding box center [156, 239] width 147 height 147
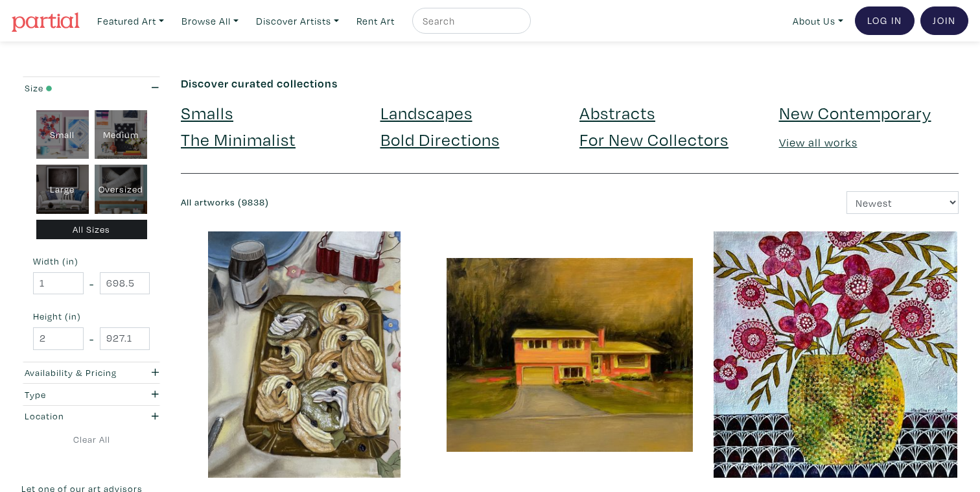
click at [445, 117] on link "Landscapes" at bounding box center [427, 112] width 92 height 23
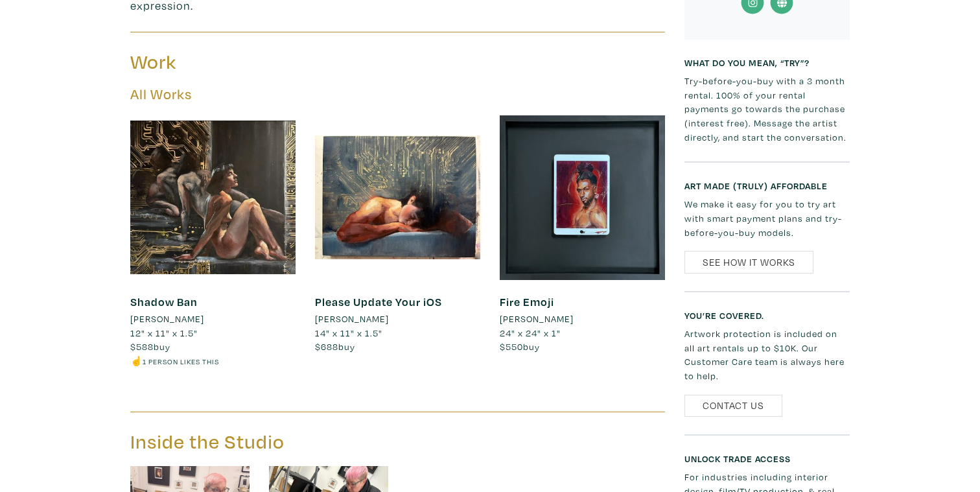
scroll to position [595, 0]
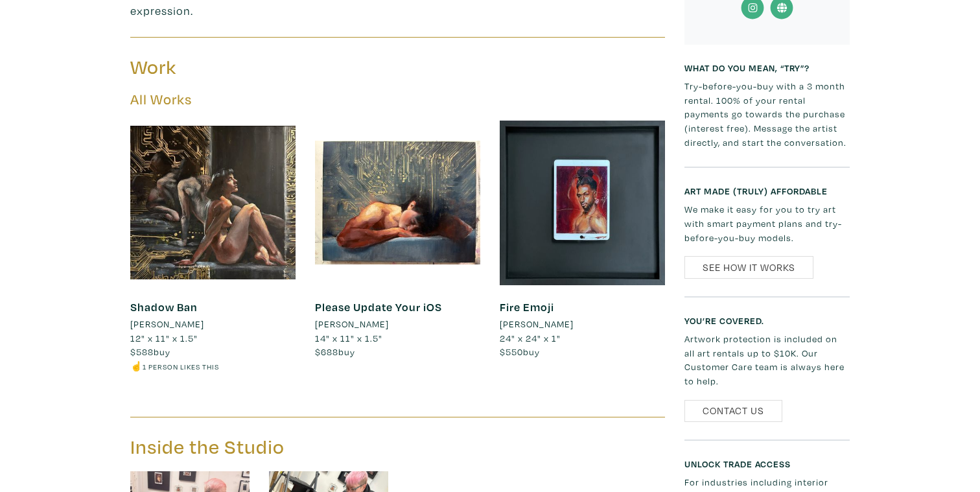
click at [159, 91] on h5 "All Works" at bounding box center [397, 100] width 535 height 18
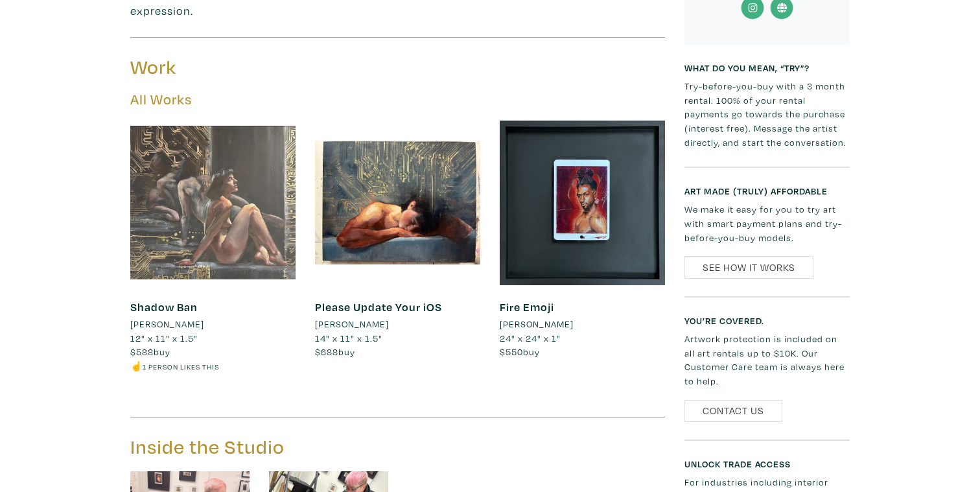
click at [255, 189] on div at bounding box center [212, 202] width 165 height 165
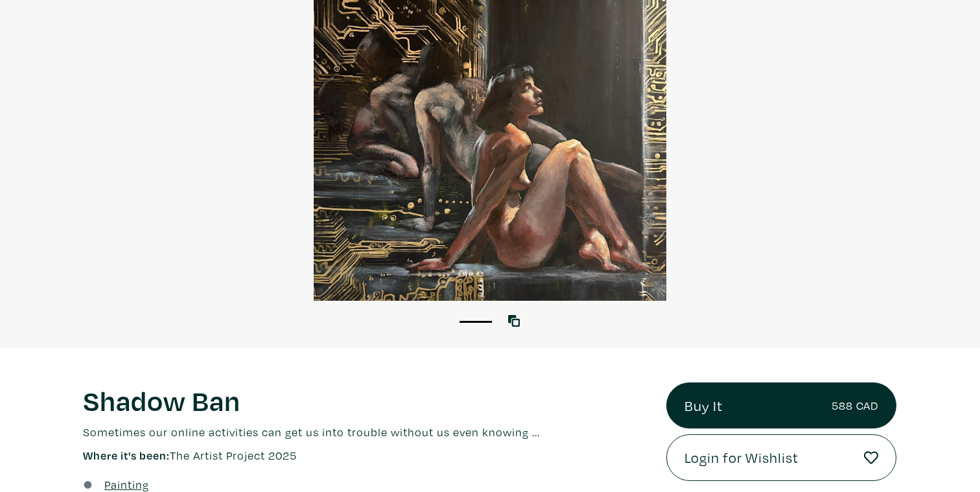
scroll to position [124, 0]
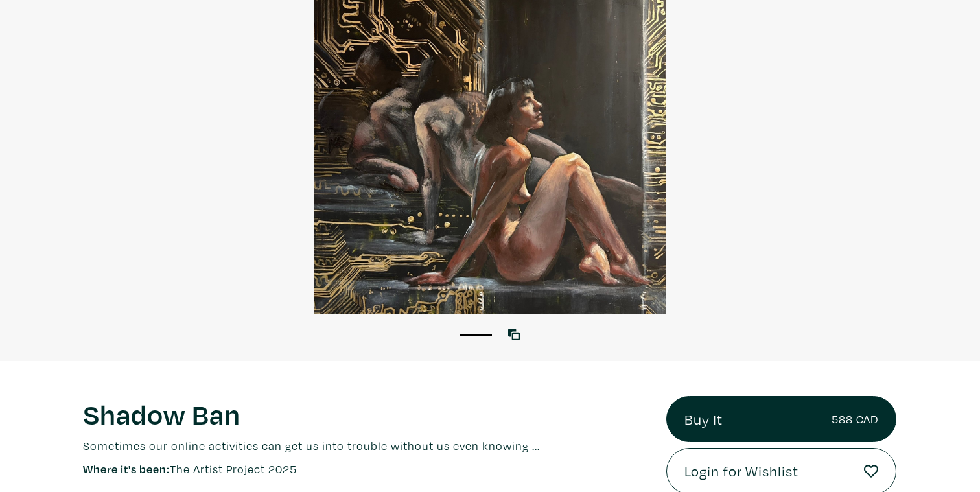
click at [524, 158] on div at bounding box center [490, 151] width 980 height 326
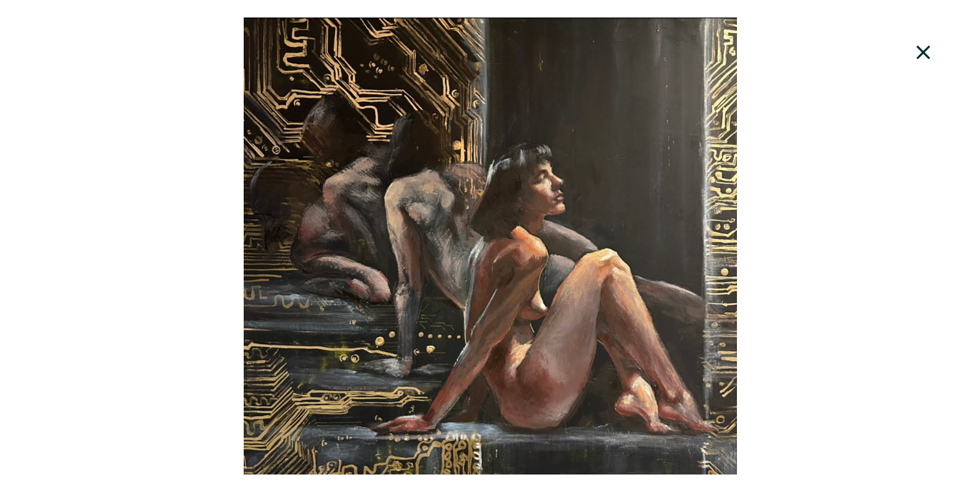
click at [575, 287] on div at bounding box center [490, 246] width 980 height 457
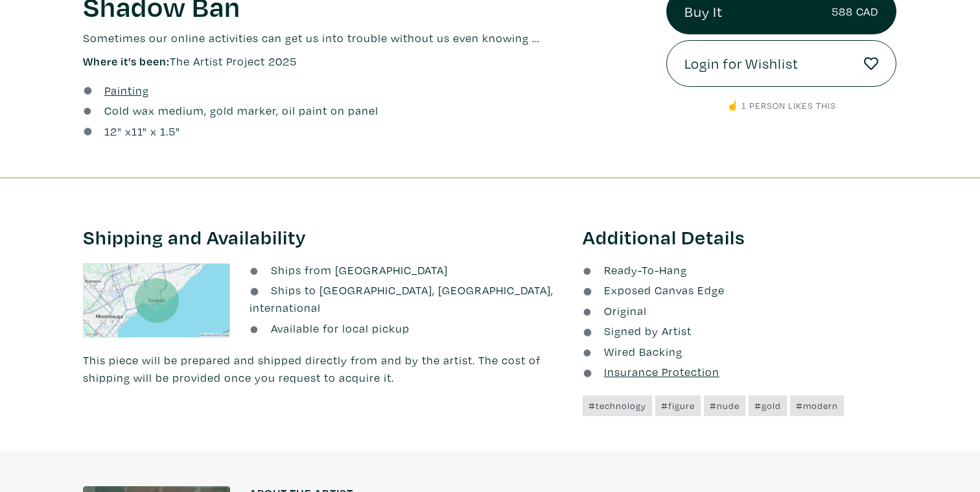
scroll to position [0, 0]
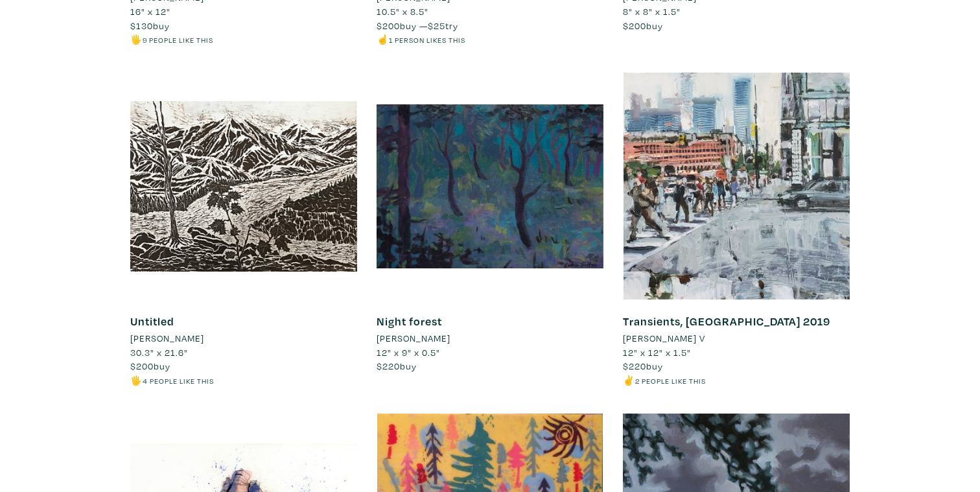
scroll to position [837, 0]
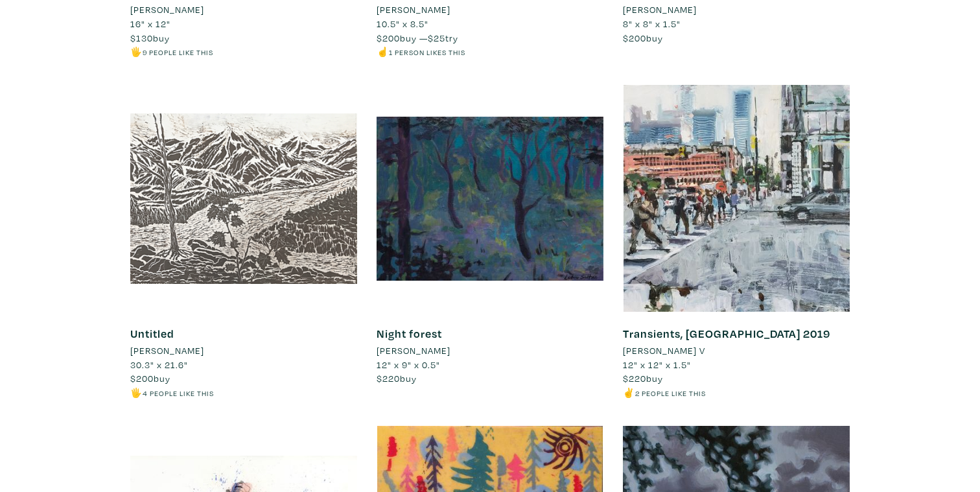
click at [255, 207] on div at bounding box center [243, 198] width 227 height 227
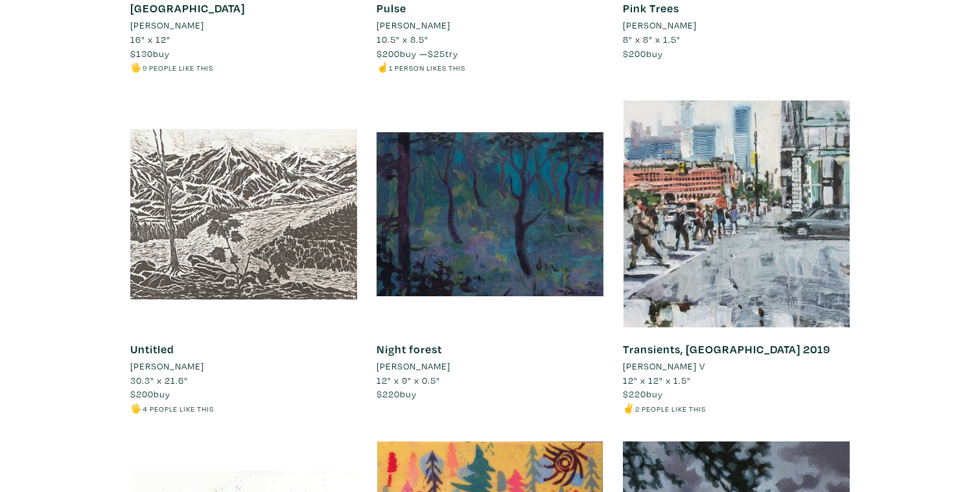
scroll to position [817, 0]
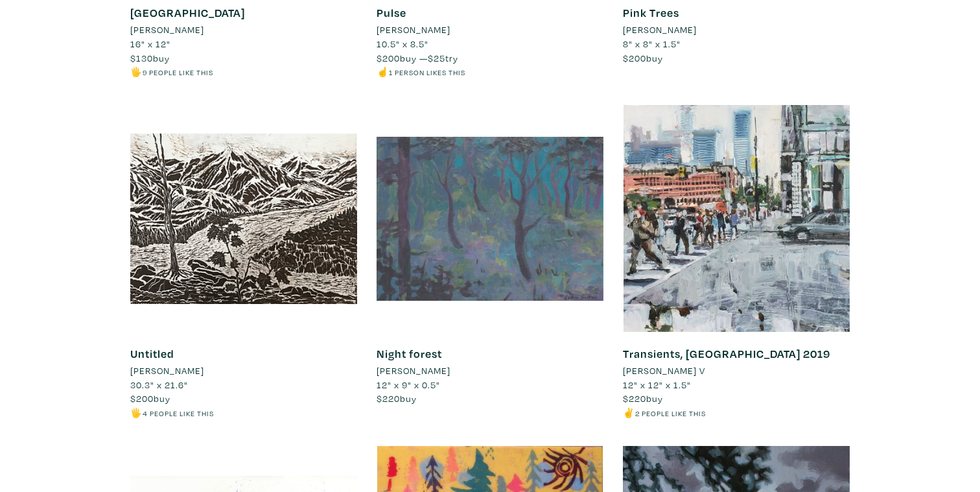
click at [473, 181] on div at bounding box center [490, 218] width 227 height 227
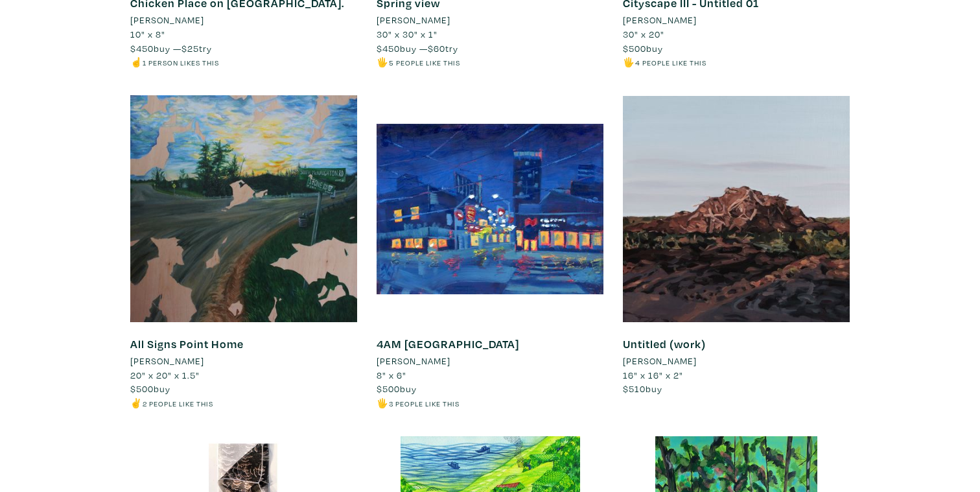
scroll to position [2919, 0]
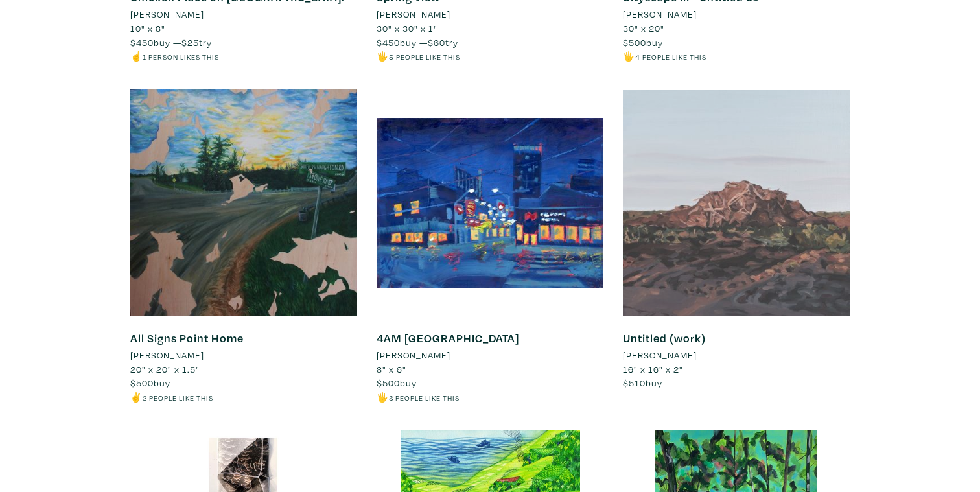
click at [799, 204] on div at bounding box center [736, 202] width 227 height 227
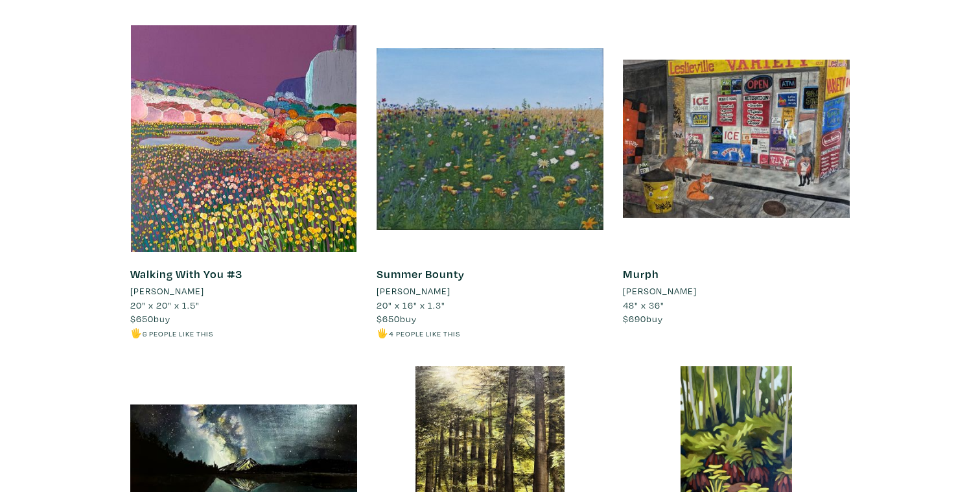
scroll to position [3992, 0]
